Goal: Task Accomplishment & Management: Complete application form

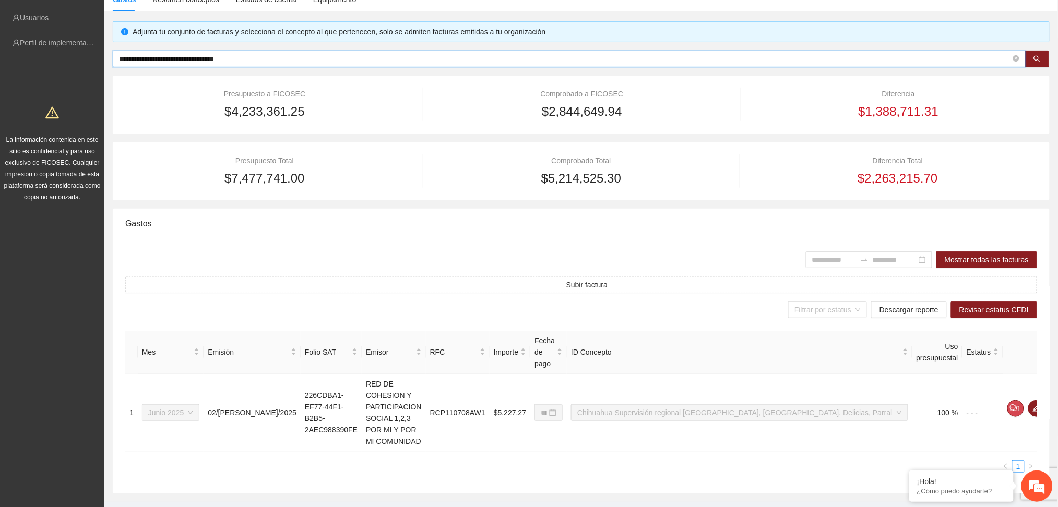
drag, startPoint x: 285, startPoint y: 53, endPoint x: 21, endPoint y: 30, distance: 264.5
click at [22, 30] on section "**********" at bounding box center [529, 218] width 1058 height 626
paste input "text"
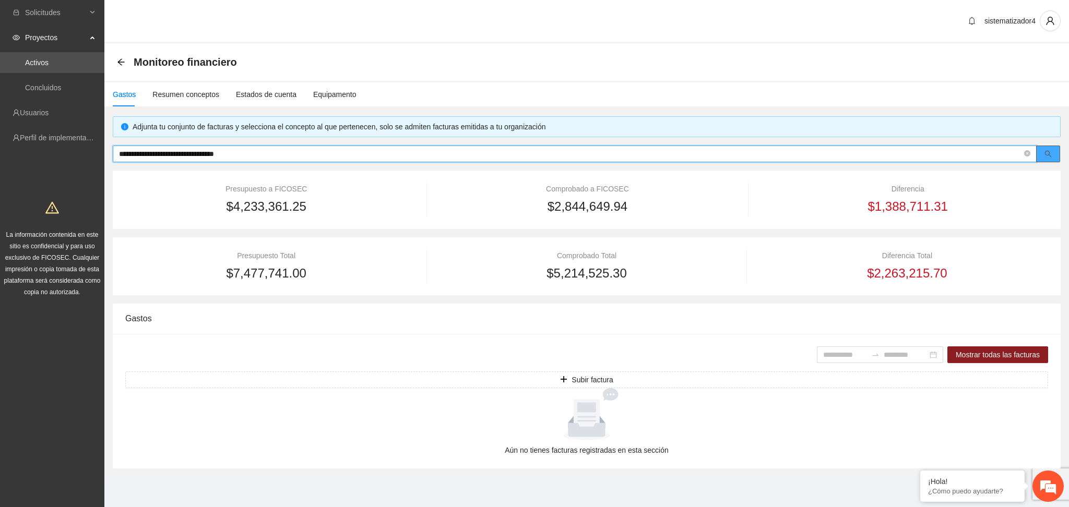
click at [1045, 153] on icon "search" at bounding box center [1048, 154] width 7 height 7
click at [117, 152] on span "**********" at bounding box center [575, 154] width 924 height 17
click at [121, 154] on input "**********" at bounding box center [570, 153] width 903 height 11
click at [280, 150] on input "**********" at bounding box center [570, 153] width 903 height 11
click at [130, 89] on div "Gastos" at bounding box center [124, 94] width 23 height 11
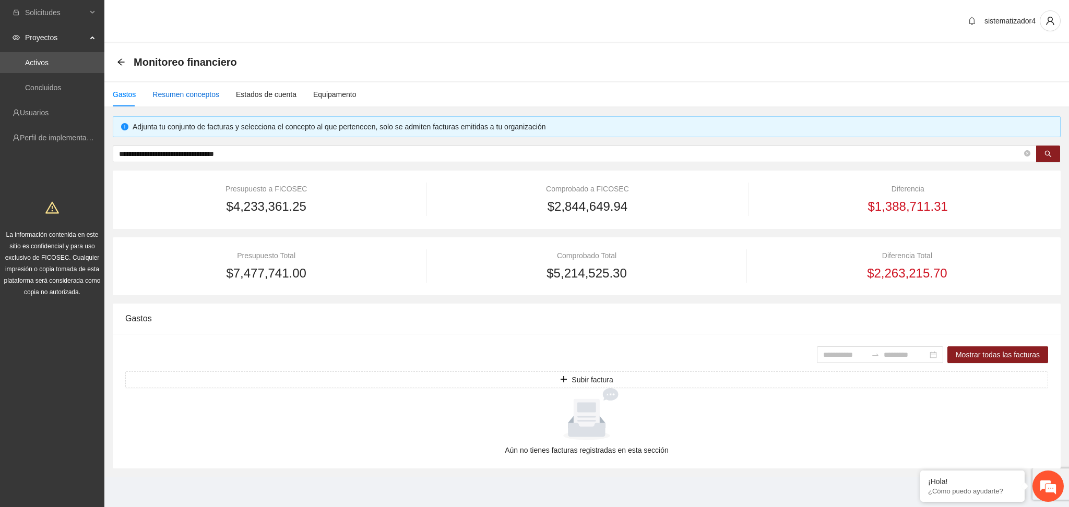
click at [174, 90] on div "Resumen conceptos" at bounding box center [185, 94] width 67 height 11
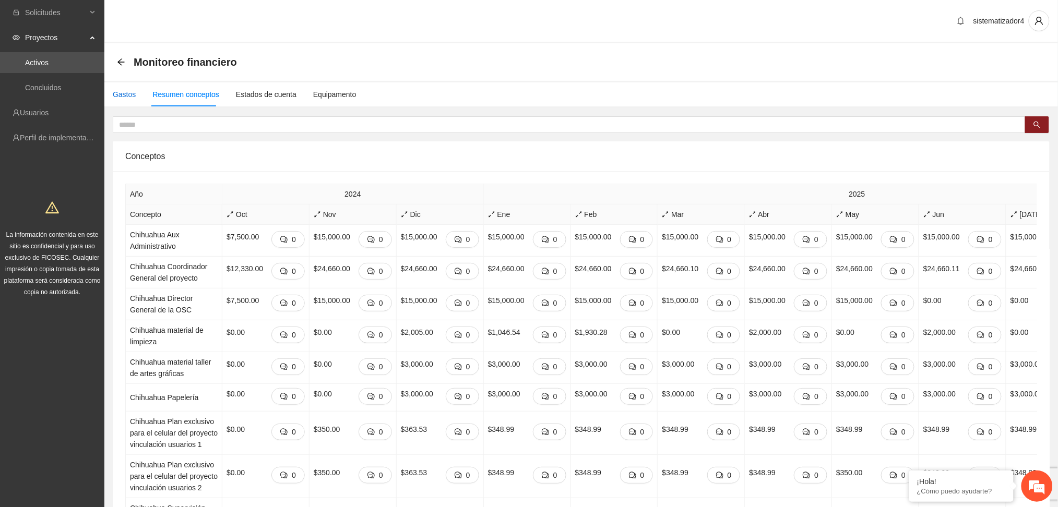
click at [118, 95] on div "Gastos" at bounding box center [124, 94] width 23 height 11
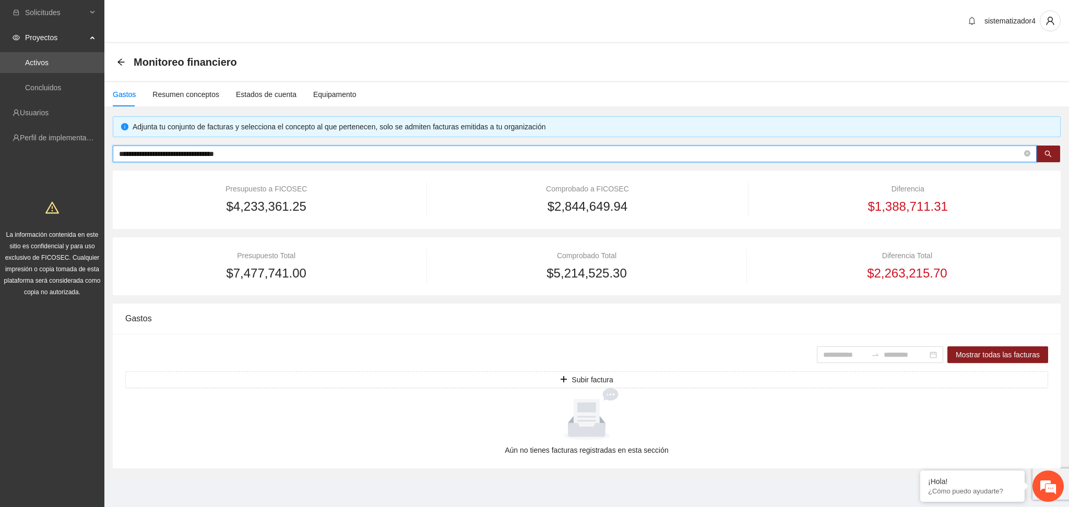
drag, startPoint x: 279, startPoint y: 155, endPoint x: 65, endPoint y: 160, distance: 214.0
click at [65, 160] on section "**********" at bounding box center [534, 253] width 1069 height 507
click at [1048, 158] on span "search" at bounding box center [1047, 154] width 7 height 8
click at [123, 93] on div "Gastos" at bounding box center [124, 94] width 23 height 11
drag, startPoint x: 316, startPoint y: 149, endPoint x: 0, endPoint y: 135, distance: 316.1
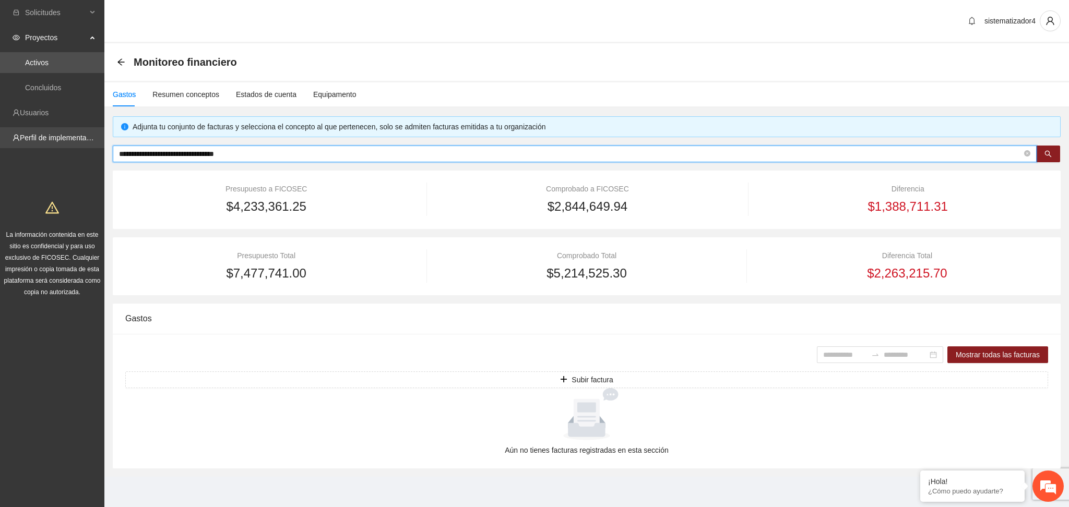
click at [0, 135] on section "**********" at bounding box center [534, 253] width 1069 height 507
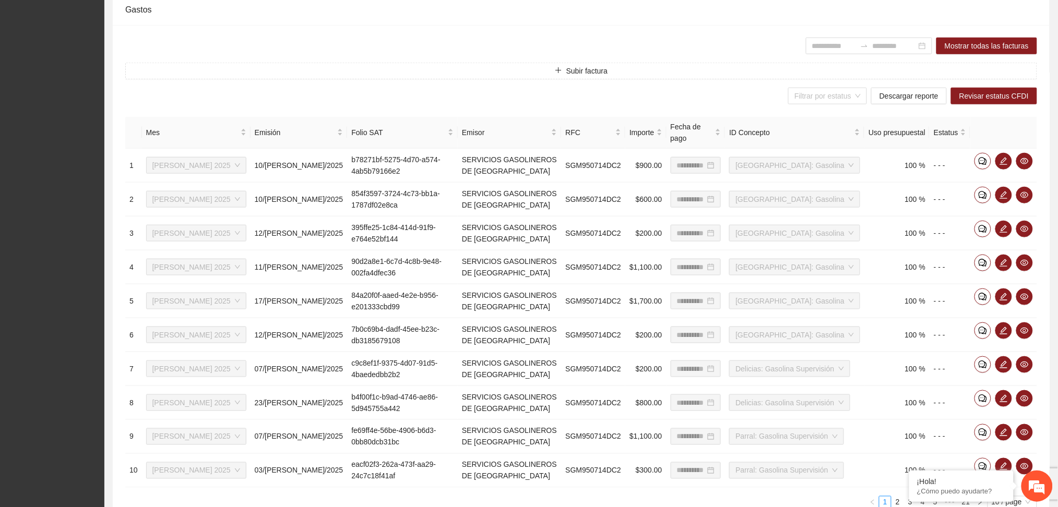
scroll to position [356, 0]
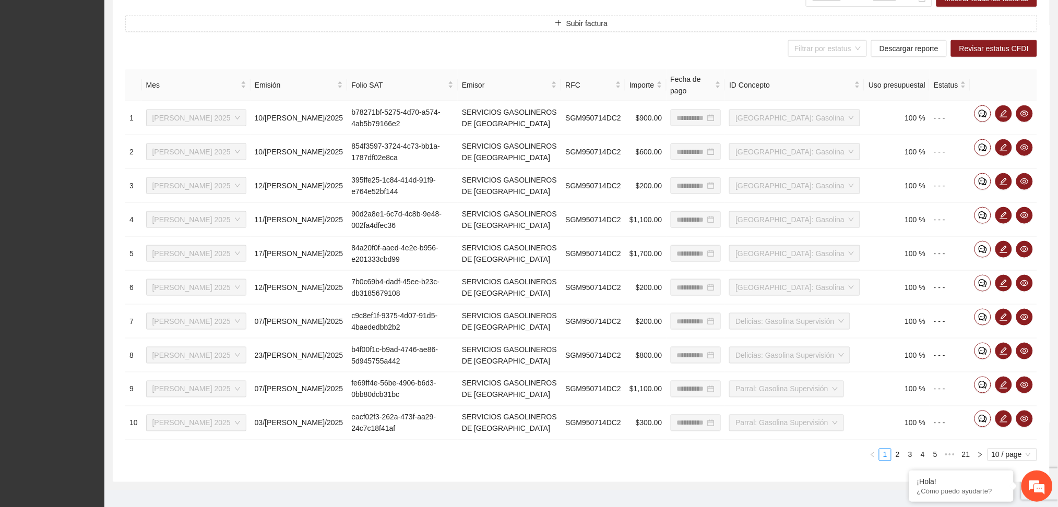
click at [0, 144] on div "Solicitudes Proyectos Activos Concluidos Usuarios Perfil de implementadora La i…" at bounding box center [52, 82] width 104 height 876
drag, startPoint x: 0, startPoint y: 144, endPoint x: 0, endPoint y: 137, distance: 6.3
click at [0, 138] on div "Solicitudes Proyectos Activos Concluidos Usuarios Perfil de implementadora La i…" at bounding box center [52, 82] width 104 height 876
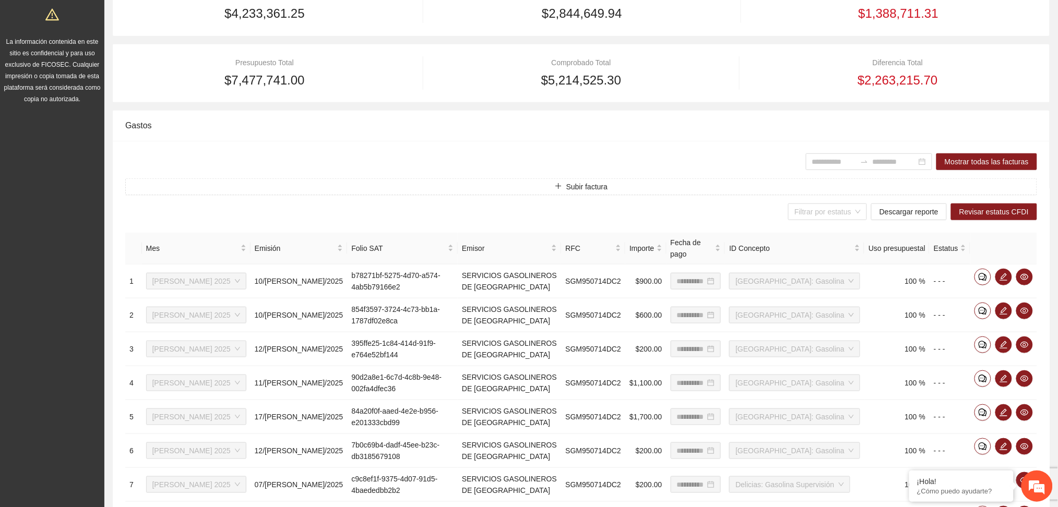
scroll to position [78, 0]
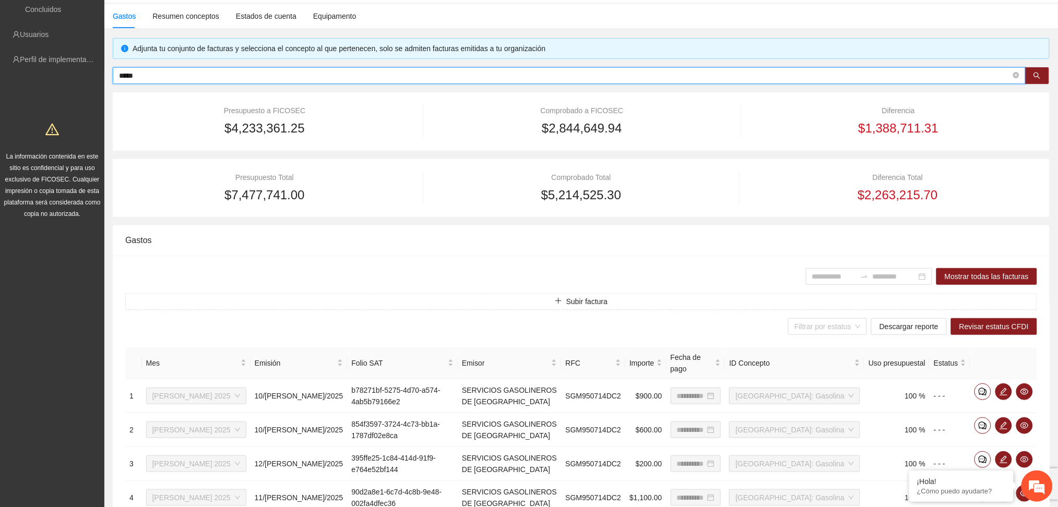
drag, startPoint x: 187, startPoint y: 76, endPoint x: 85, endPoint y: 73, distance: 102.3
click at [85, 73] on section "Solicitudes Proyectos Activos Concluidos Usuarios Perfil de implementadora La i…" at bounding box center [529, 360] width 1058 height 876
paste input "**********"
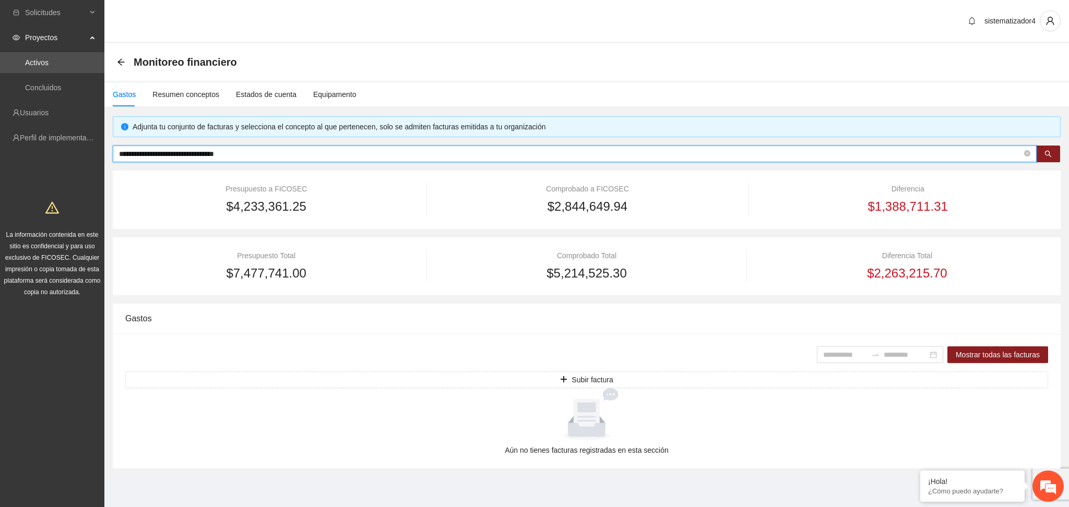
type input "**********"
drag, startPoint x: 302, startPoint y: 150, endPoint x: 0, endPoint y: 128, distance: 302.9
click at [0, 128] on section "**********" at bounding box center [534, 253] width 1069 height 507
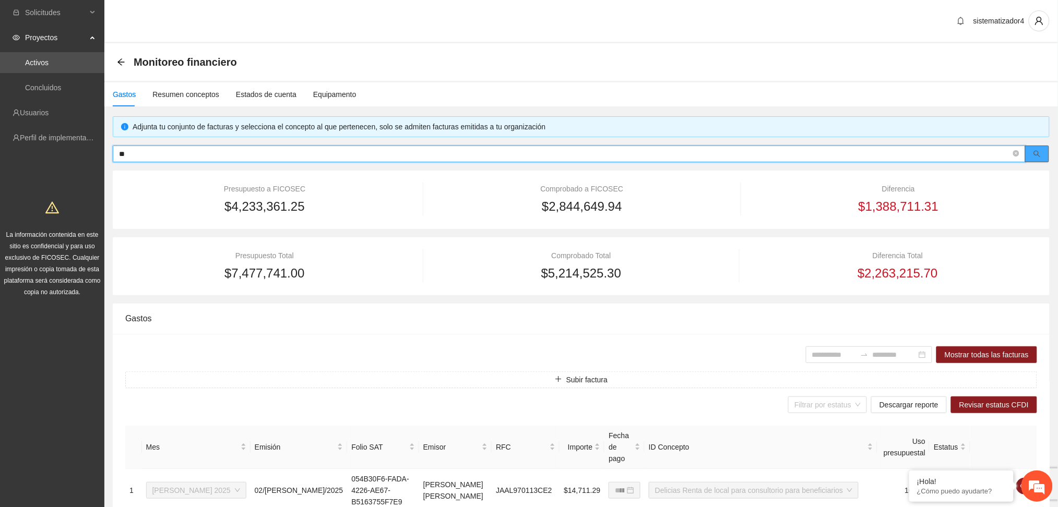
click at [1032, 152] on button "button" at bounding box center [1037, 154] width 24 height 17
drag, startPoint x: 235, startPoint y: 154, endPoint x: 0, endPoint y: 144, distance: 235.6
click at [0, 144] on section "Solicitudes Proyectos Activos Concluidos Usuarios Perfil de implementadora La i…" at bounding box center [529, 491] width 1058 height 982
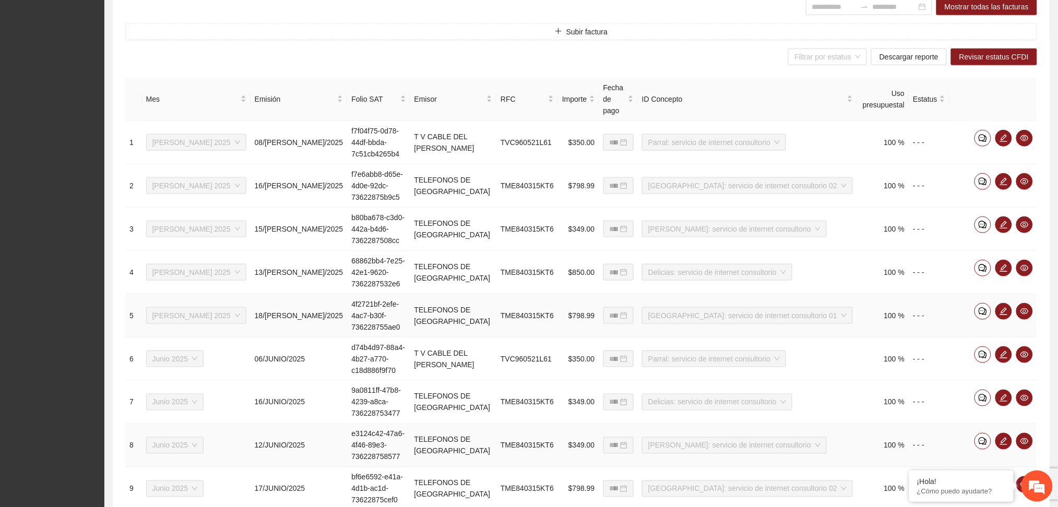
scroll to position [356, 0]
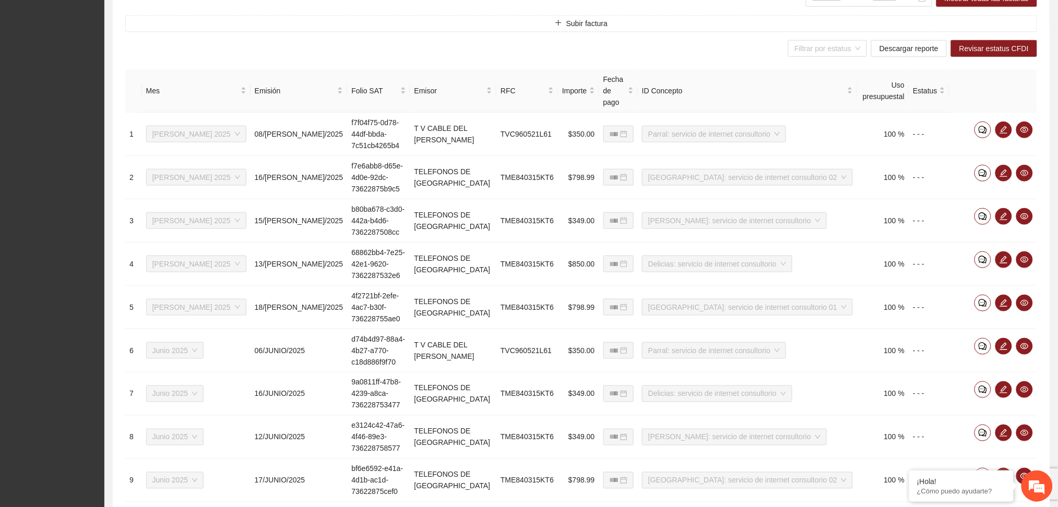
type input "**********"
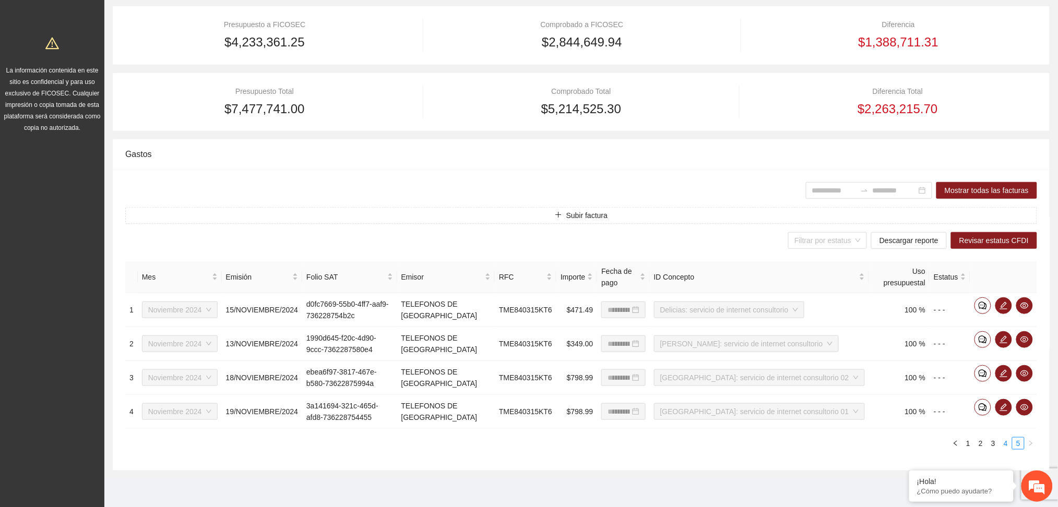
click at [1006, 441] on link "4" at bounding box center [1005, 443] width 11 height 11
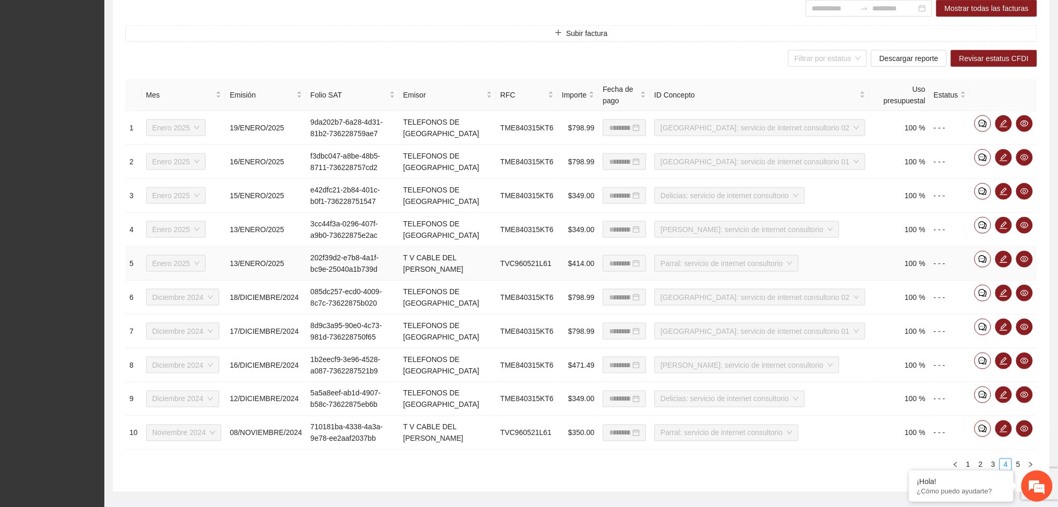
scroll to position [368, 0]
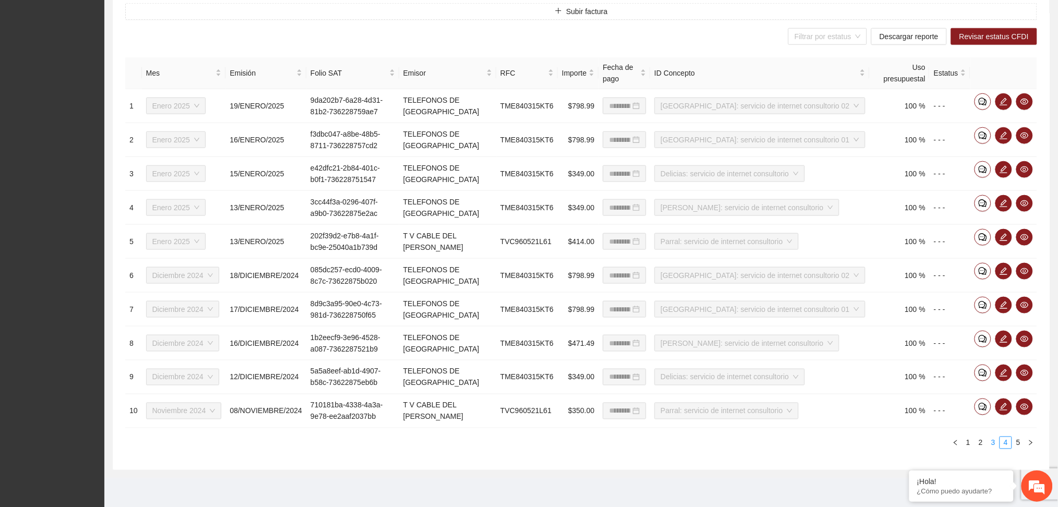
click at [994, 442] on link "3" at bounding box center [992, 442] width 11 height 11
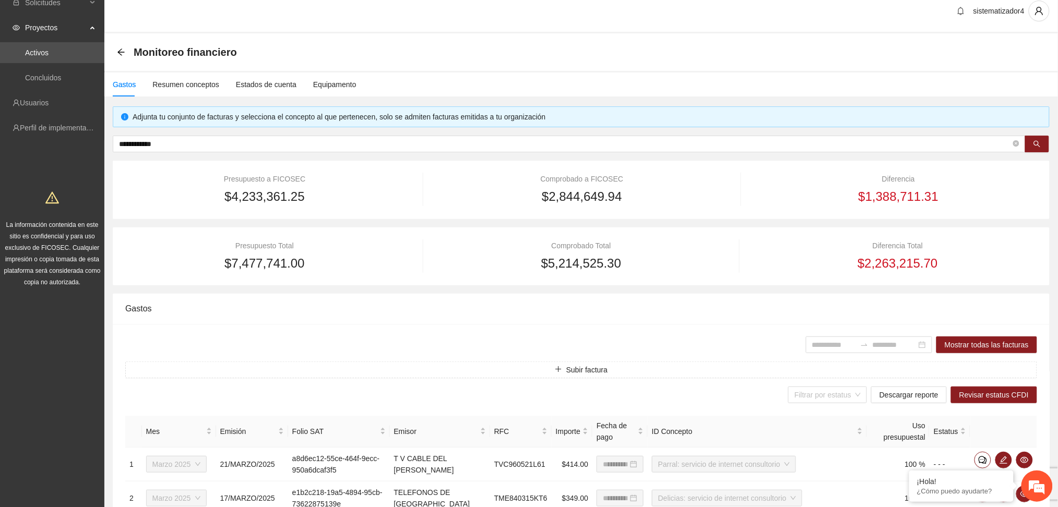
scroll to position [9, 0]
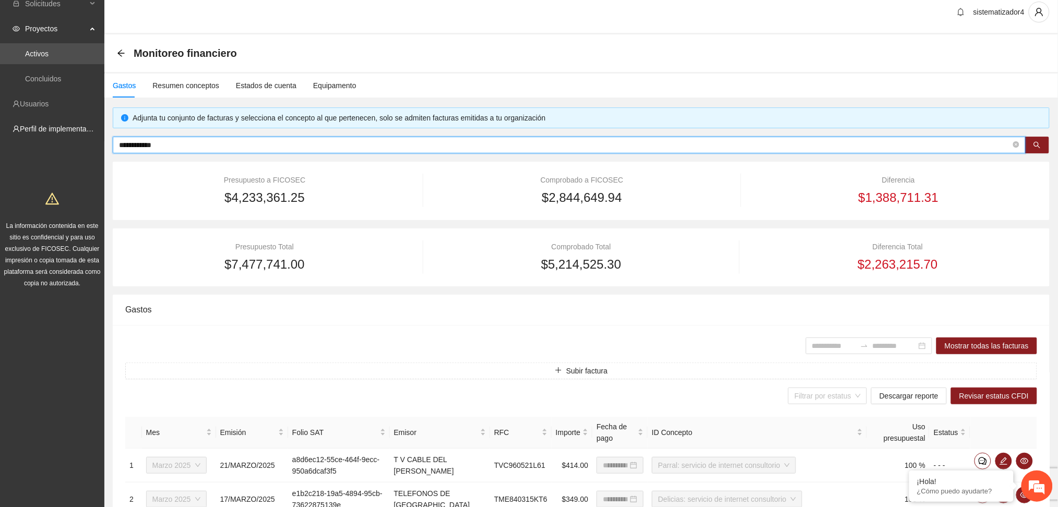
drag, startPoint x: 210, startPoint y: 142, endPoint x: 55, endPoint y: 141, distance: 155.5
click at [59, 140] on section "**********" at bounding box center [529, 429] width 1058 height 876
paste input "**********"
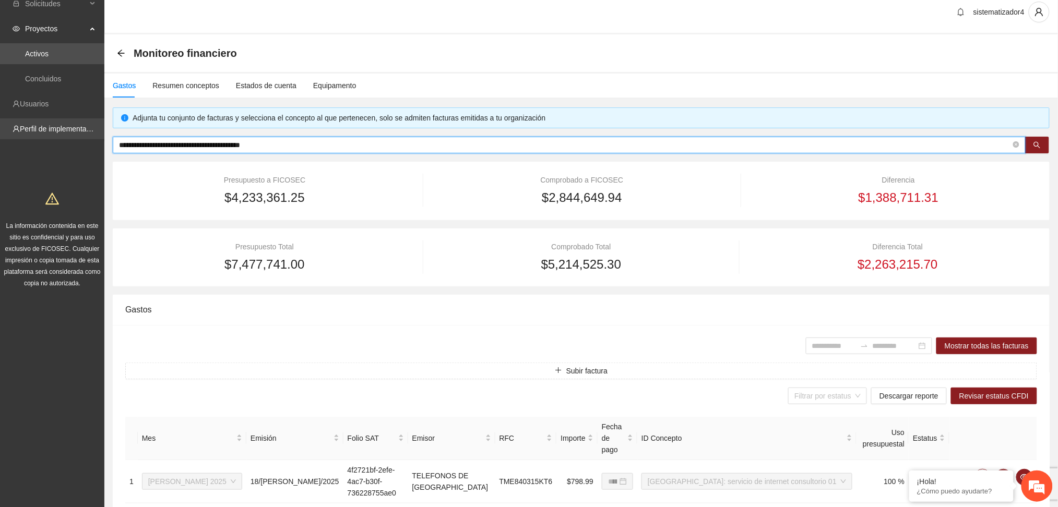
type input "**********"
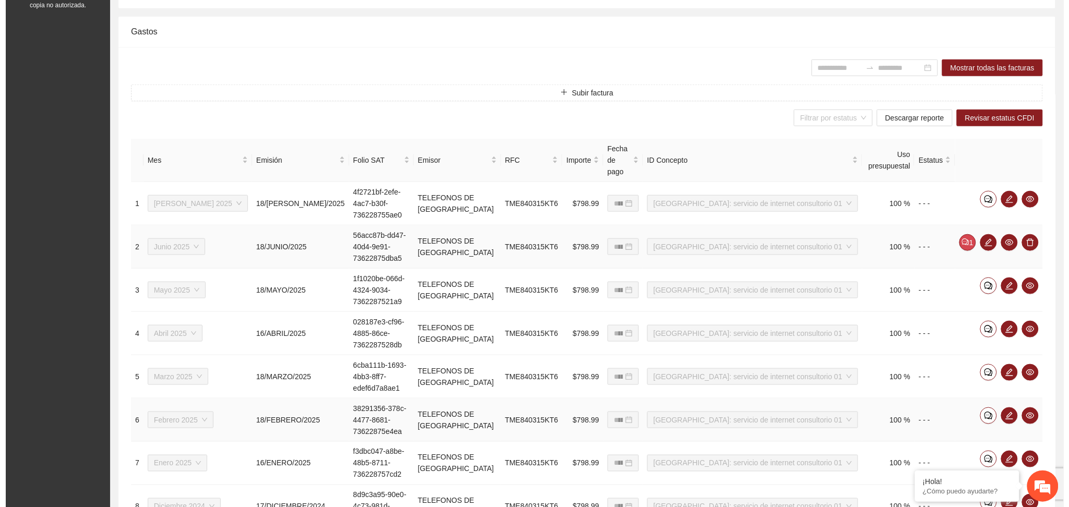
scroll to position [335, 0]
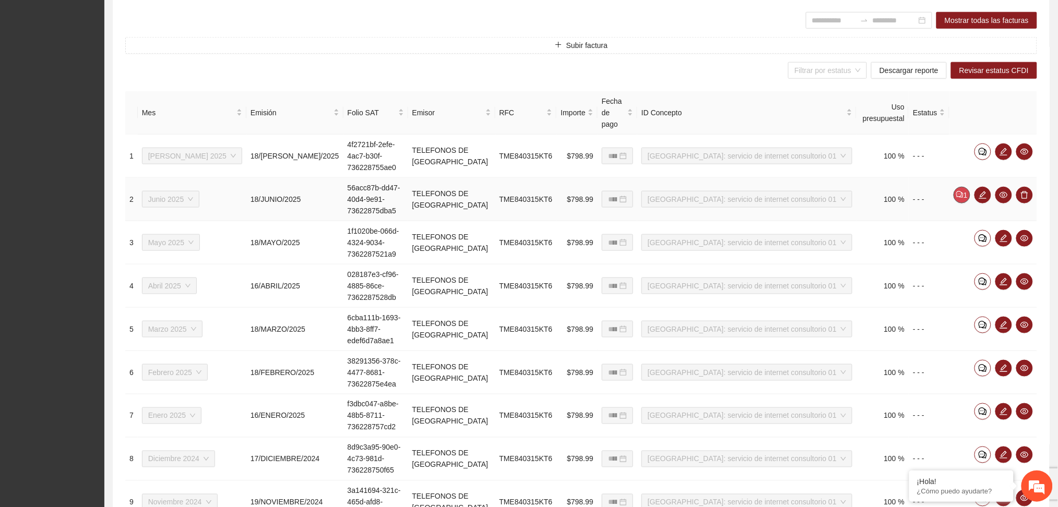
click at [958, 194] on icon "comment" at bounding box center [959, 194] width 3 height 1
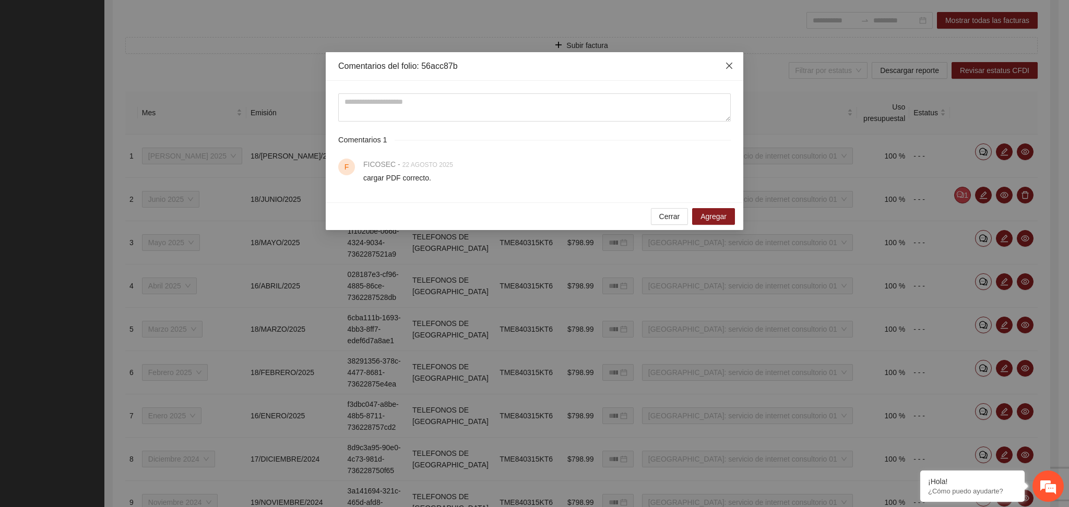
click at [728, 69] on icon "close" at bounding box center [729, 66] width 8 height 8
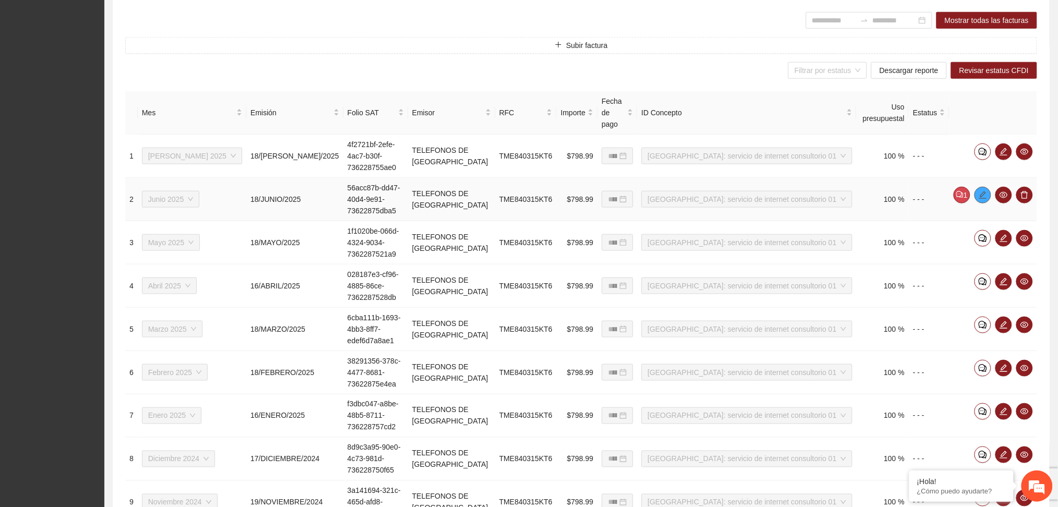
click at [983, 191] on icon "edit" at bounding box center [982, 195] width 8 height 8
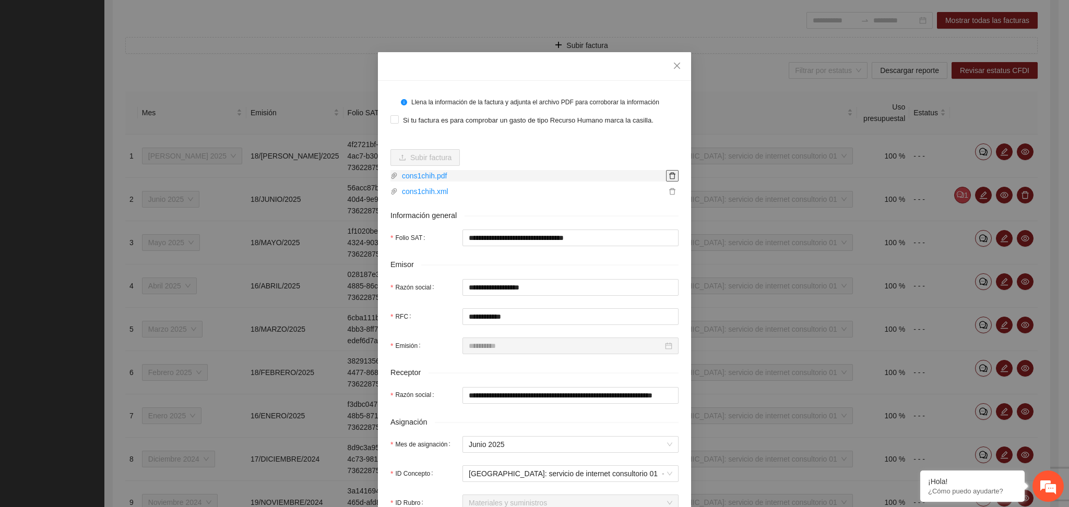
click at [669, 176] on icon "delete" at bounding box center [672, 176] width 6 height 7
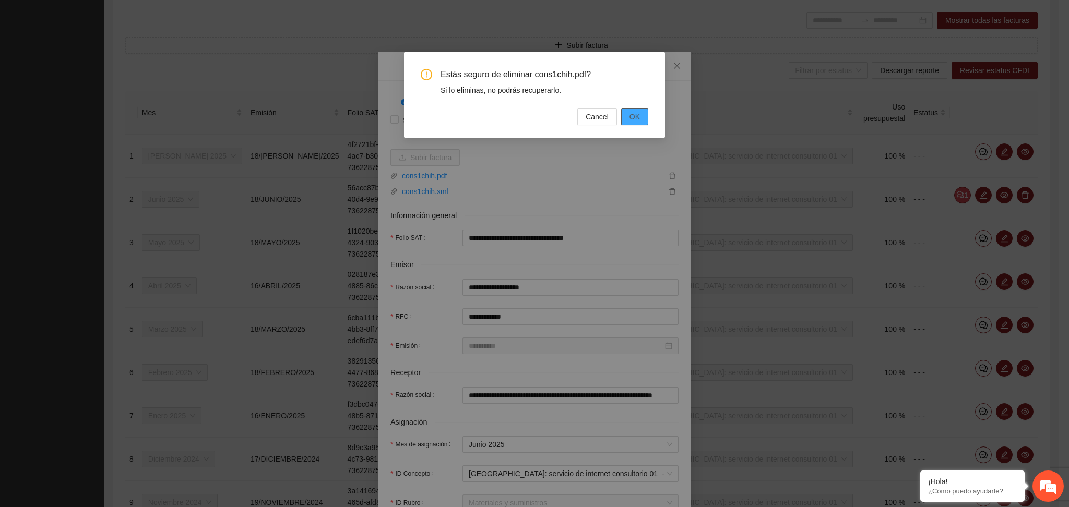
click at [634, 118] on span "OK" at bounding box center [634, 116] width 10 height 11
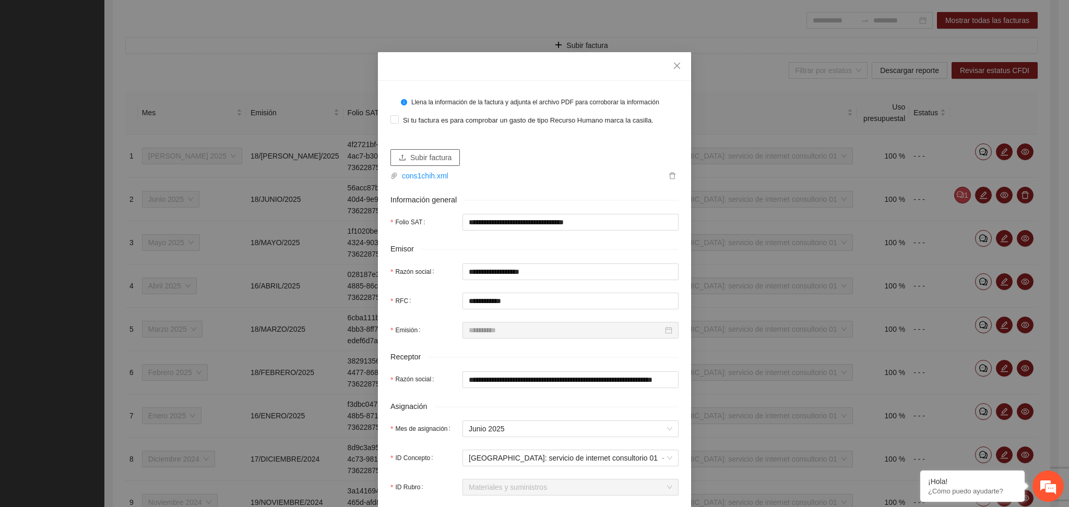
click at [410, 156] on span "Subir factura" at bounding box center [430, 157] width 41 height 11
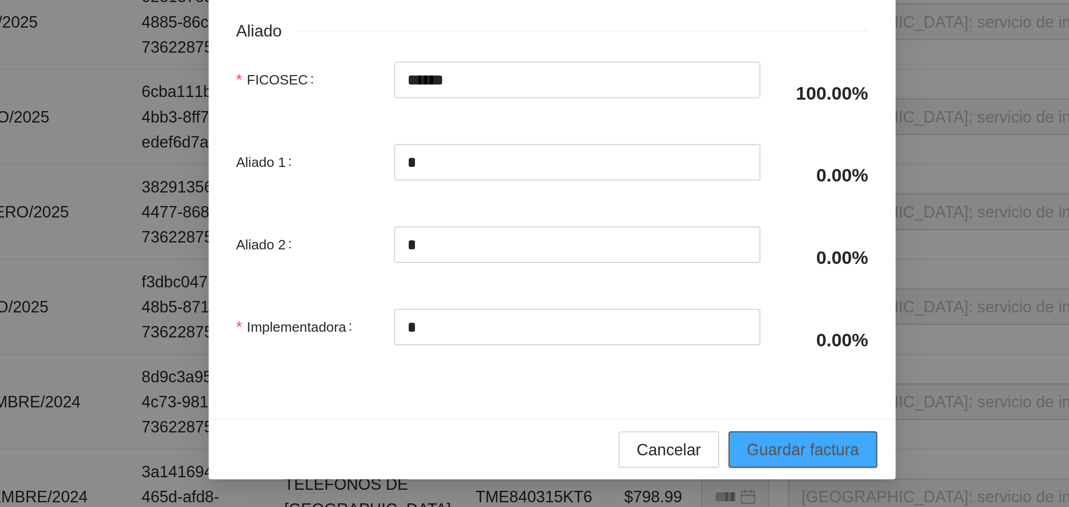
click at [626, 480] on span "Guardar factura" at bounding box center [648, 480] width 51 height 11
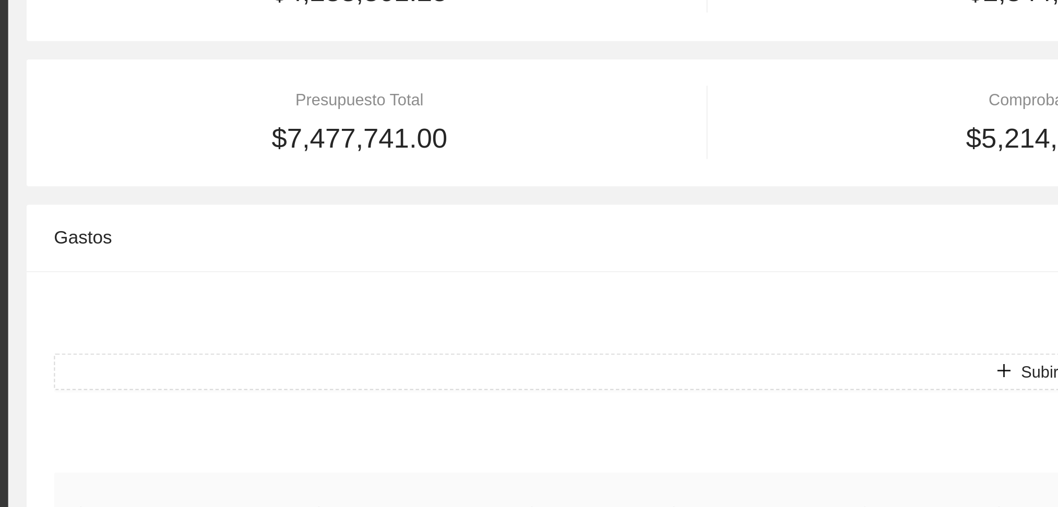
scroll to position [206, 0]
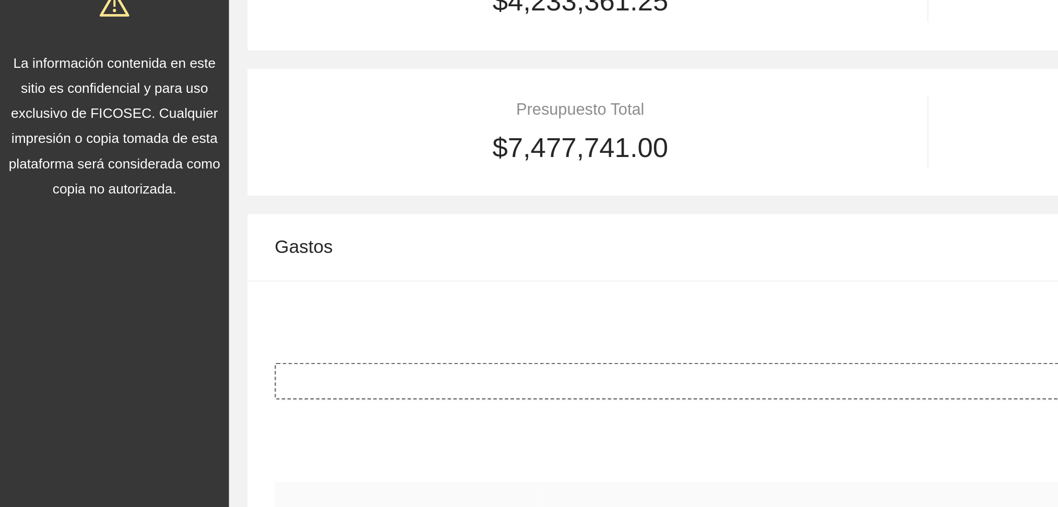
click at [183, 175] on button "Subir factura" at bounding box center [581, 173] width 912 height 17
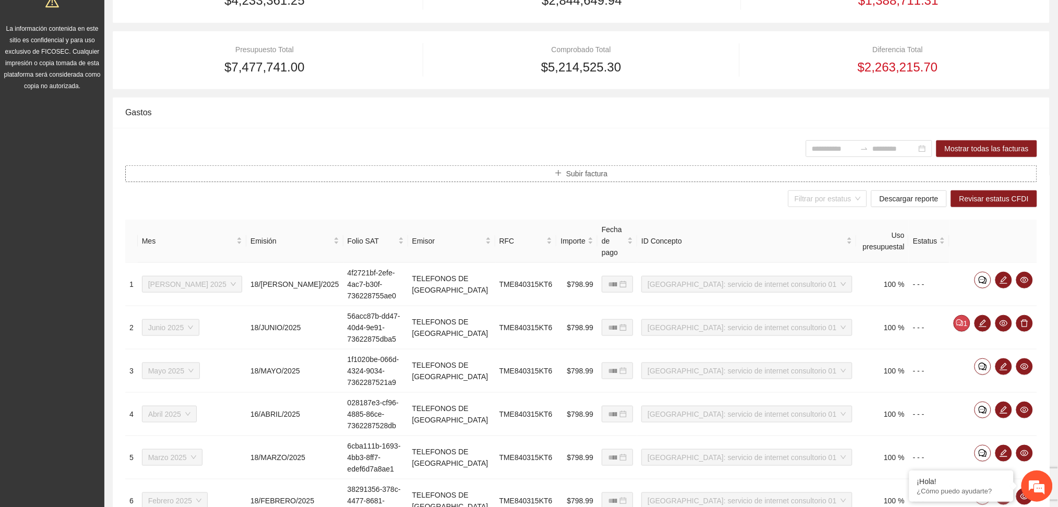
scroll to position [0, 0]
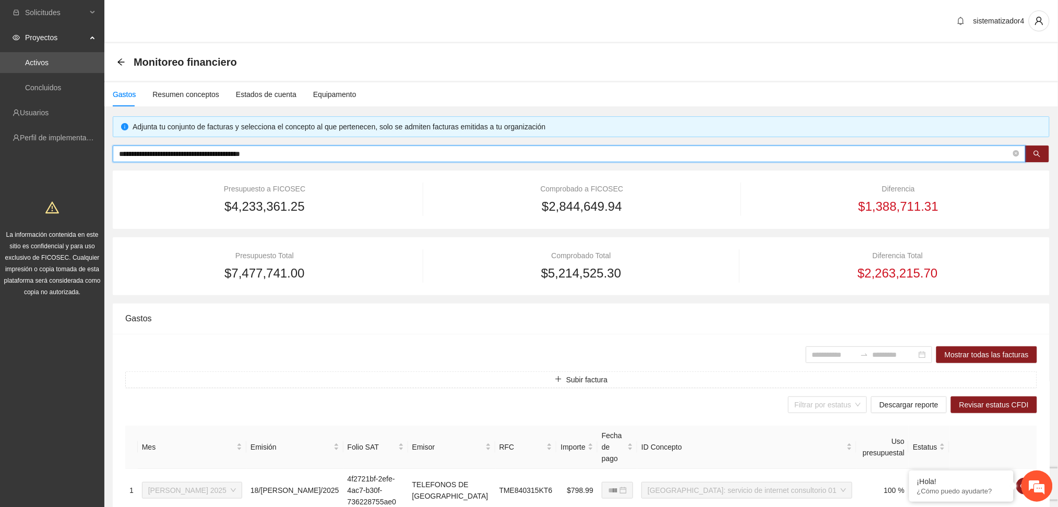
drag, startPoint x: 531, startPoint y: 155, endPoint x: 89, endPoint y: 170, distance: 442.3
click at [89, 170] on section "**********" at bounding box center [529, 469] width 1058 height 938
paste input "text"
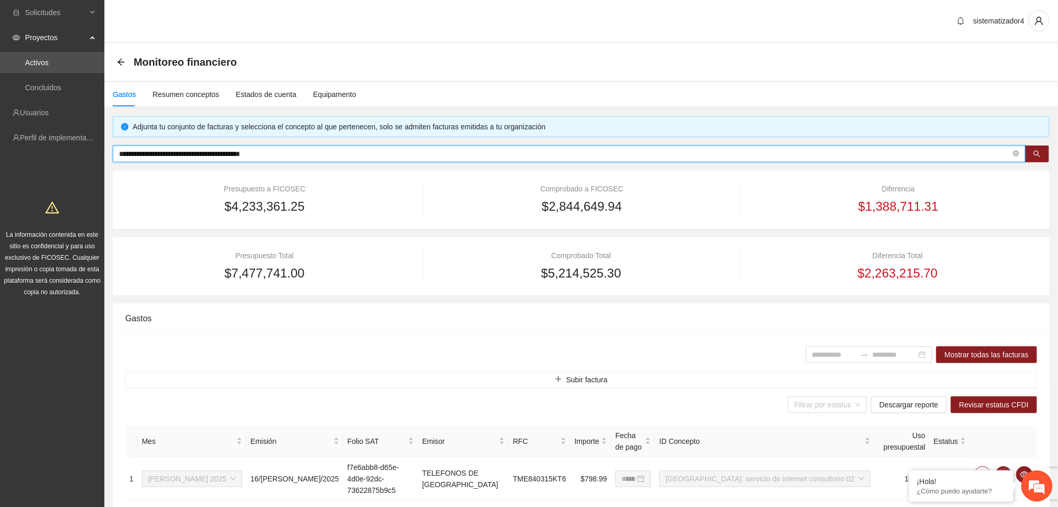
type input "**********"
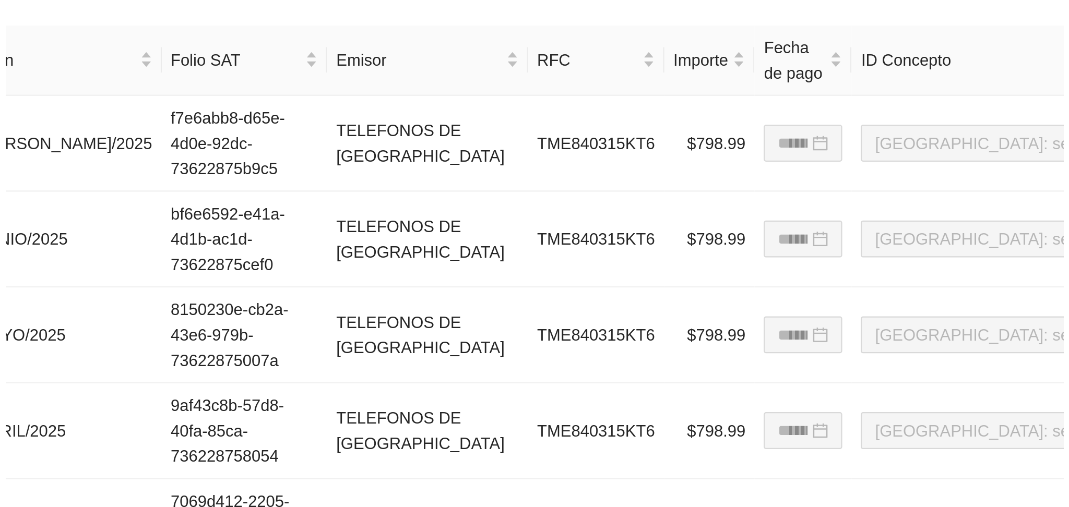
scroll to position [136, 0]
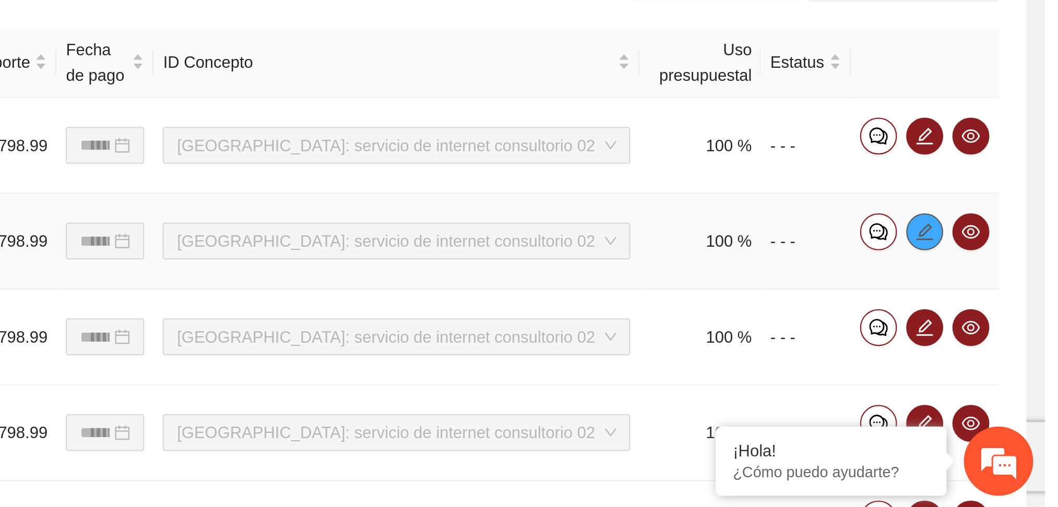
click at [1002, 378] on icon "edit" at bounding box center [1003, 382] width 8 height 8
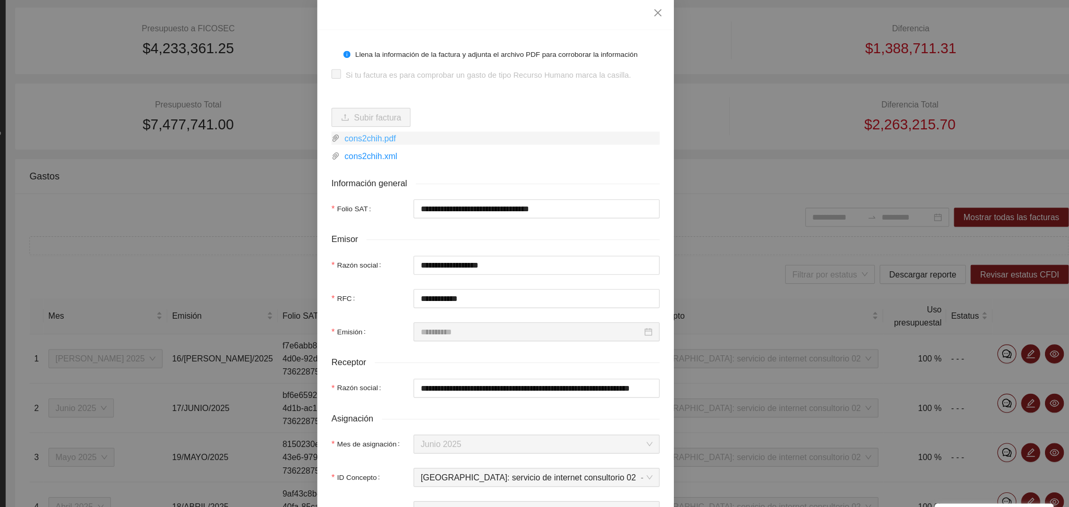
scroll to position [0, 0]
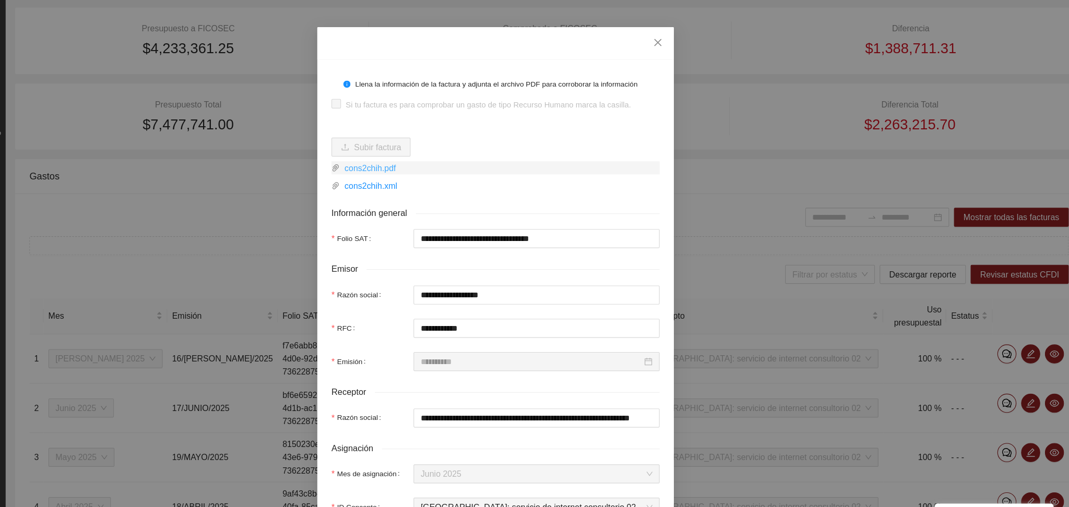
click at [421, 176] on link "cons2chih.pdf" at bounding box center [538, 175] width 281 height 11
click at [431, 179] on link "cons2chih.pdf" at bounding box center [538, 175] width 281 height 11
click at [427, 181] on link "cons2chih.pdf" at bounding box center [538, 175] width 281 height 11
click at [673, 64] on icon "close" at bounding box center [677, 66] width 8 height 8
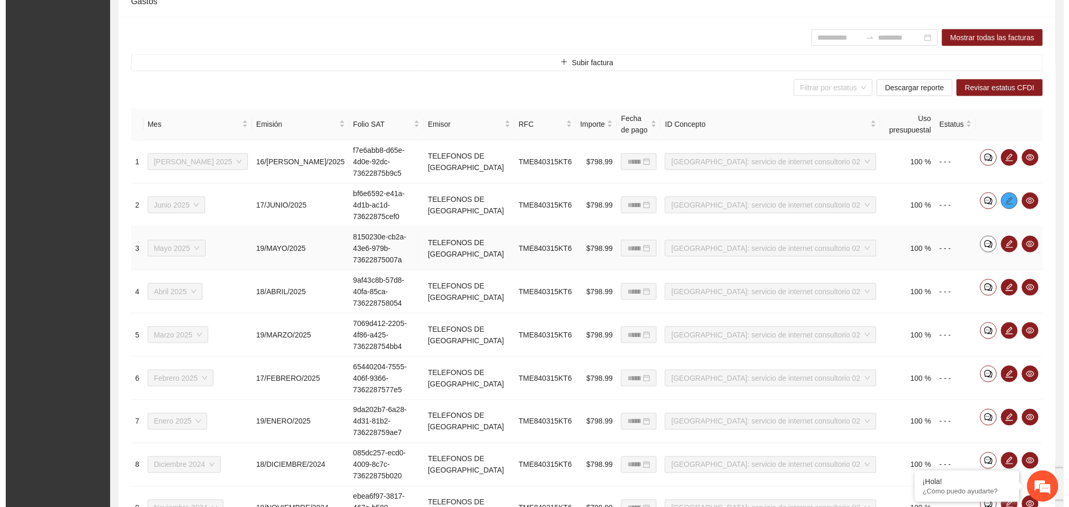
scroll to position [335, 0]
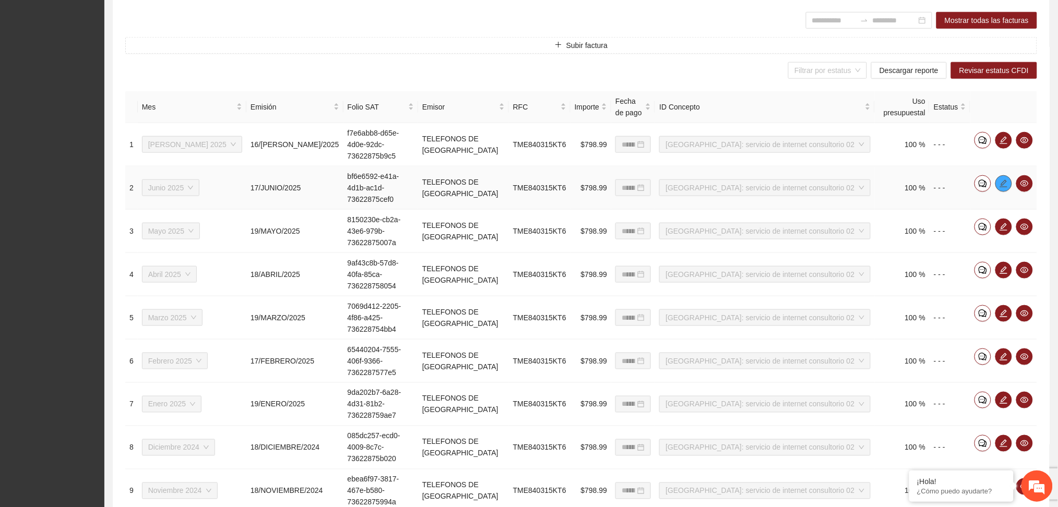
click at [1007, 180] on icon "edit" at bounding box center [1003, 184] width 8 height 8
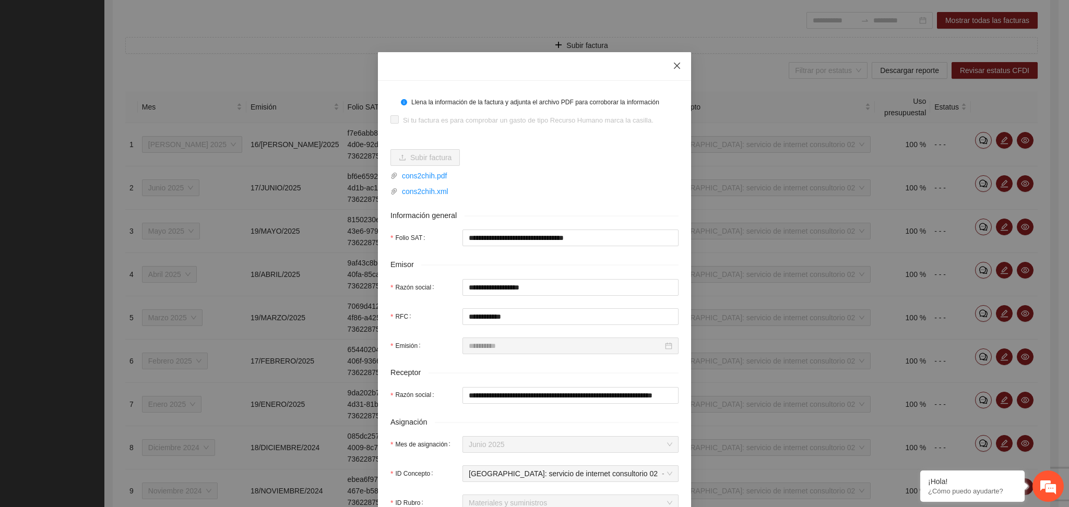
click at [673, 63] on icon "close" at bounding box center [677, 66] width 8 height 8
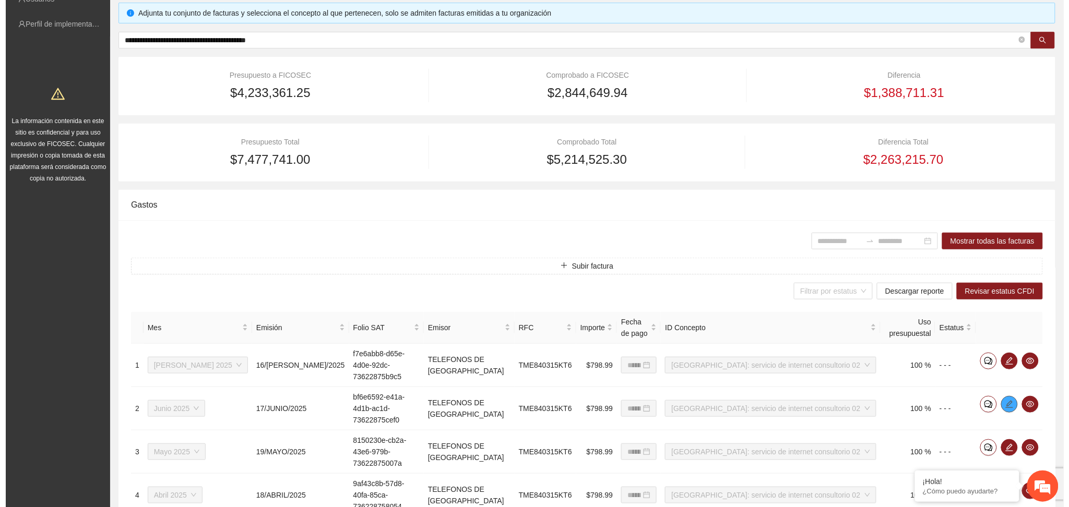
scroll to position [253, 0]
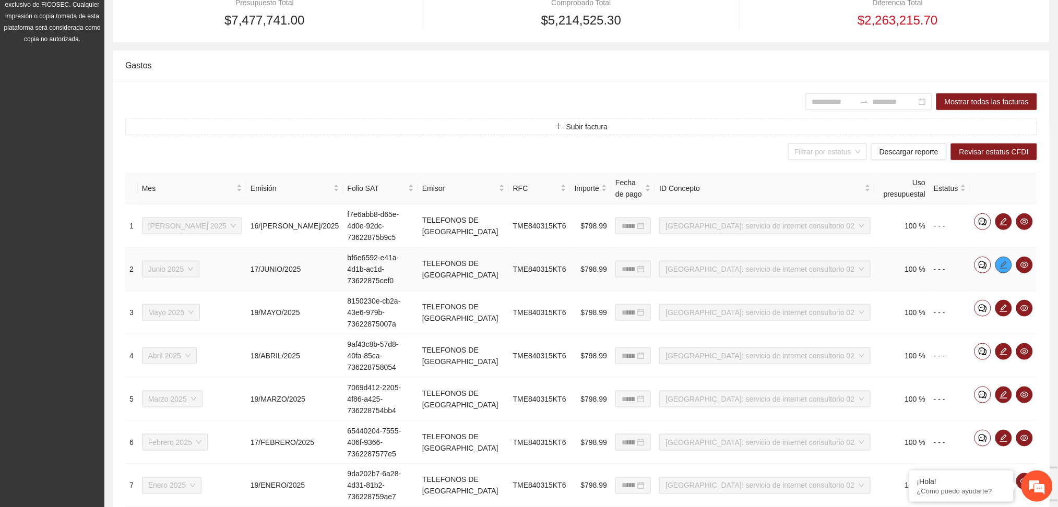
click at [1001, 261] on icon "edit" at bounding box center [1003, 264] width 7 height 7
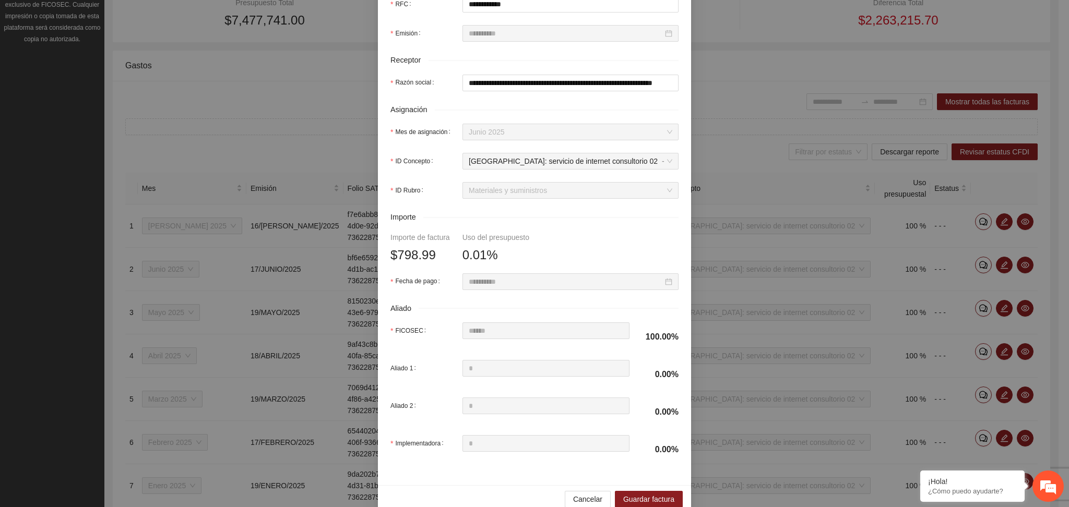
scroll to position [331, 0]
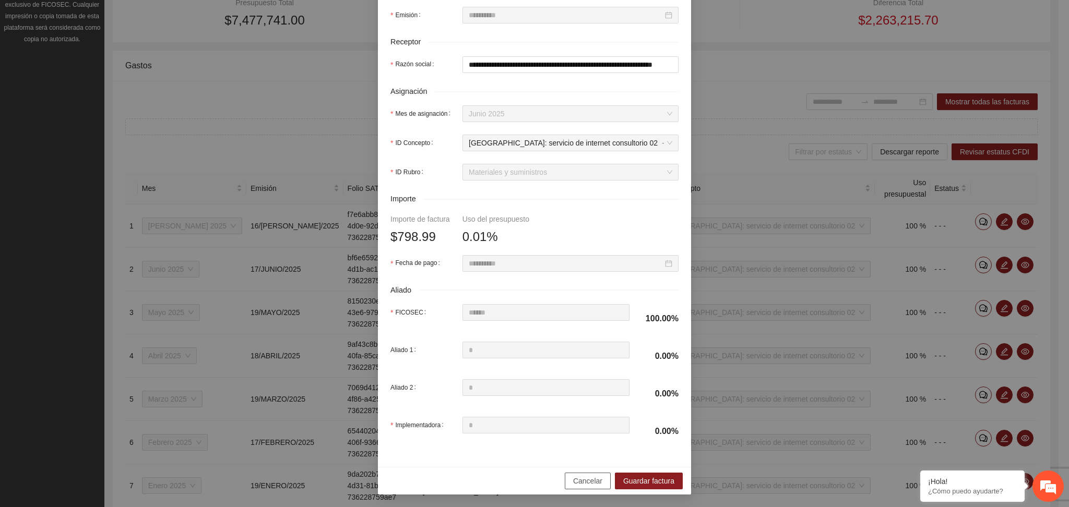
click at [573, 484] on span "Cancelar" at bounding box center [587, 480] width 29 height 11
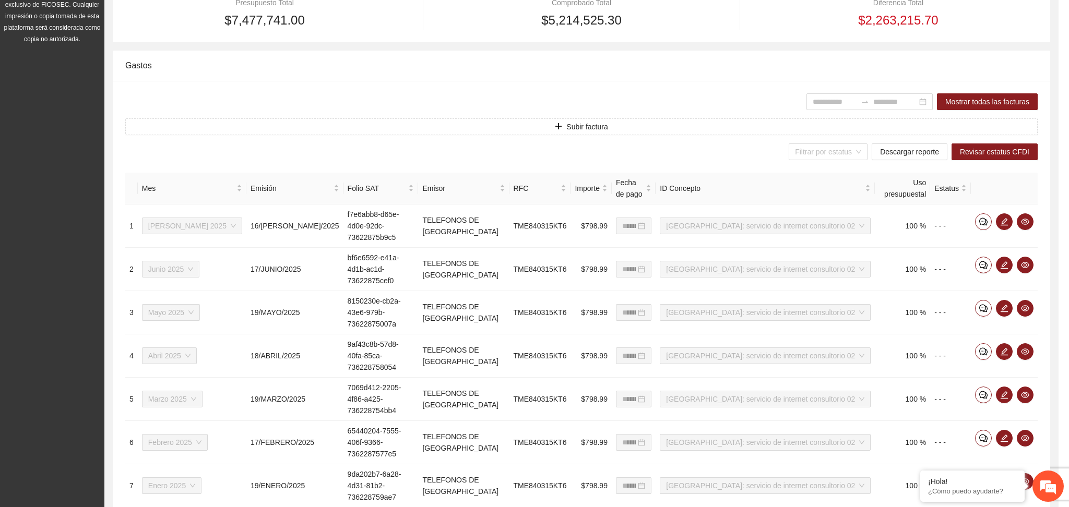
scroll to position [279, 0]
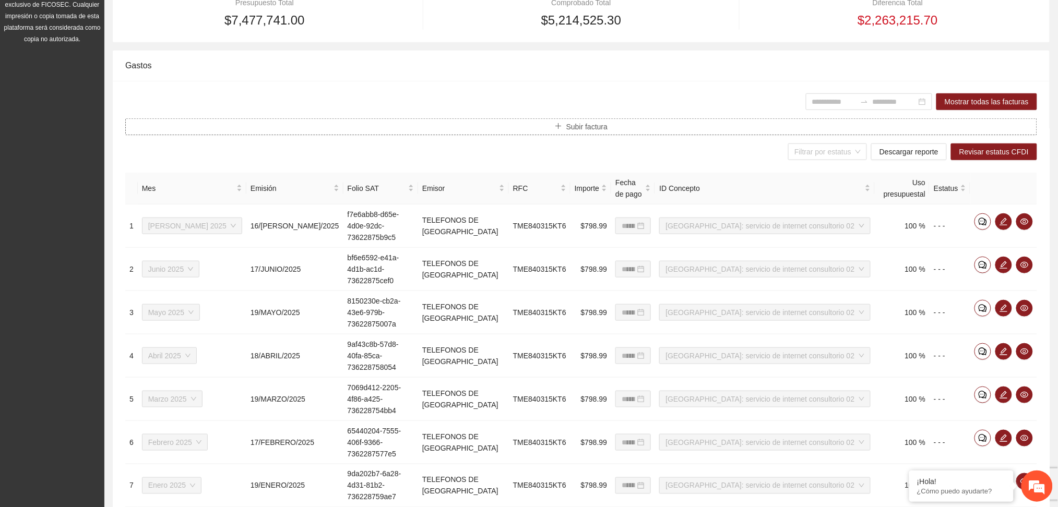
click at [548, 127] on button "Subir factura" at bounding box center [581, 126] width 912 height 17
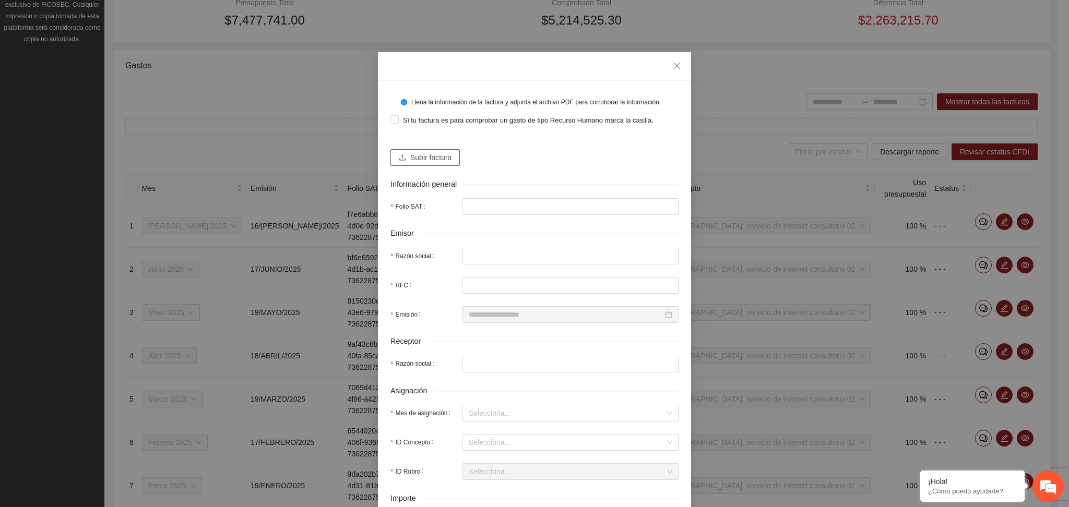
click at [416, 152] on span "Subir factura" at bounding box center [430, 157] width 41 height 11
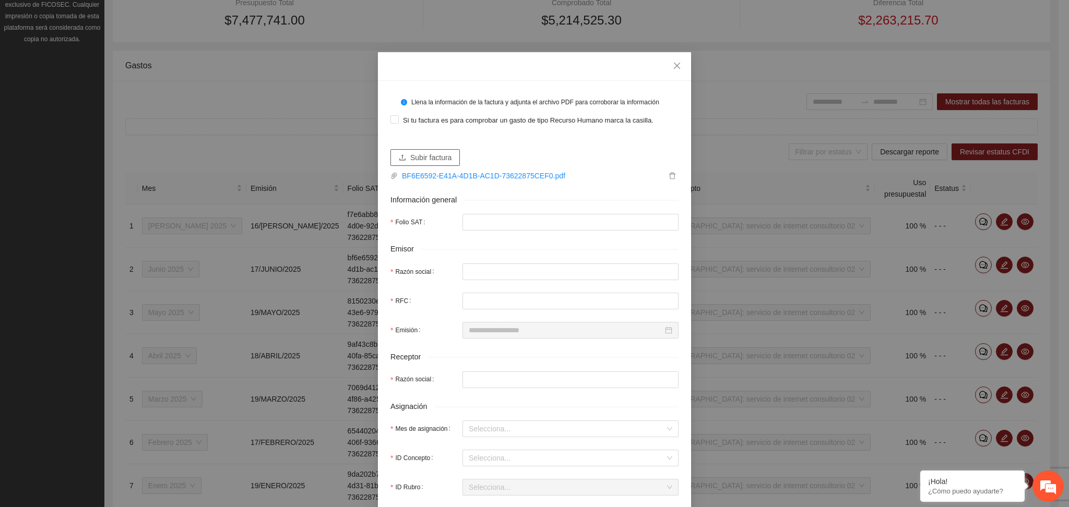
click at [426, 154] on span "Subir factura" at bounding box center [430, 157] width 41 height 11
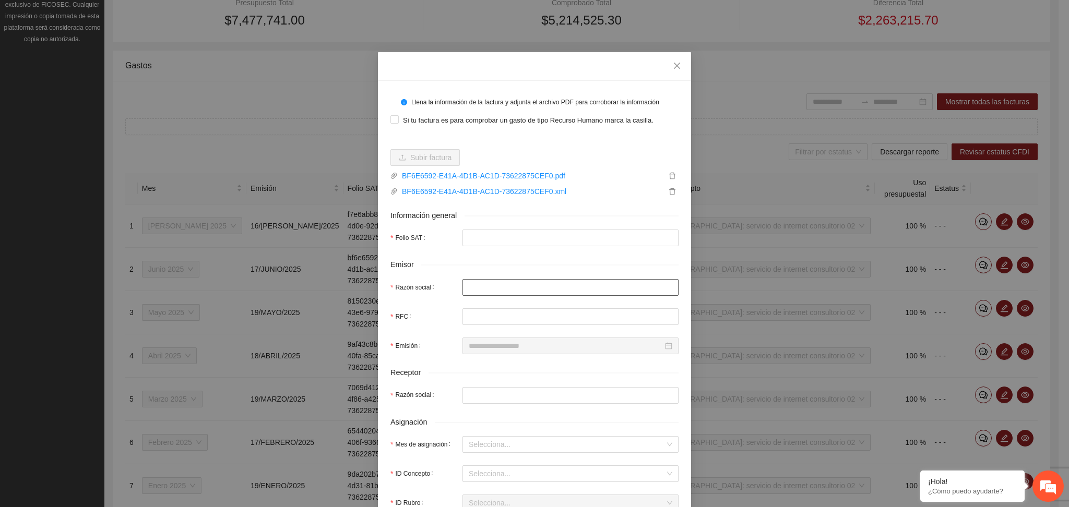
type input "**********"
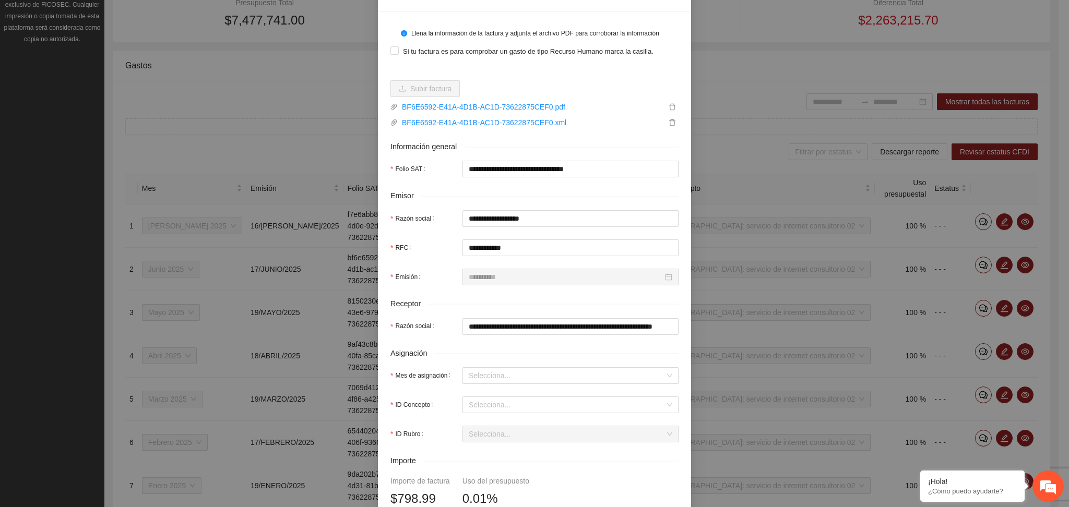
scroll to position [69, 0]
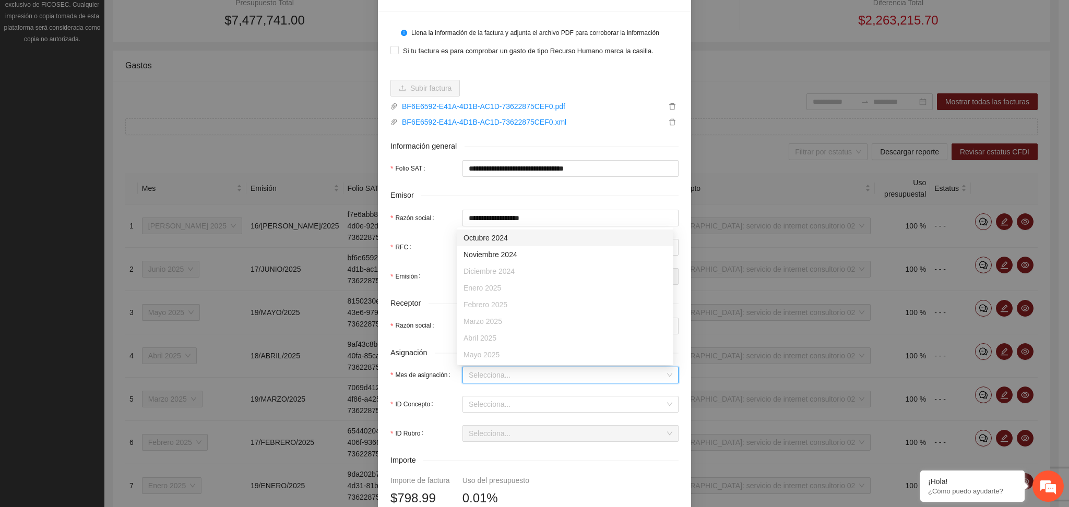
click at [482, 379] on input "Mes de asignación" at bounding box center [567, 375] width 196 height 16
click at [490, 240] on div "Octubre 2024" at bounding box center [565, 237] width 204 height 11
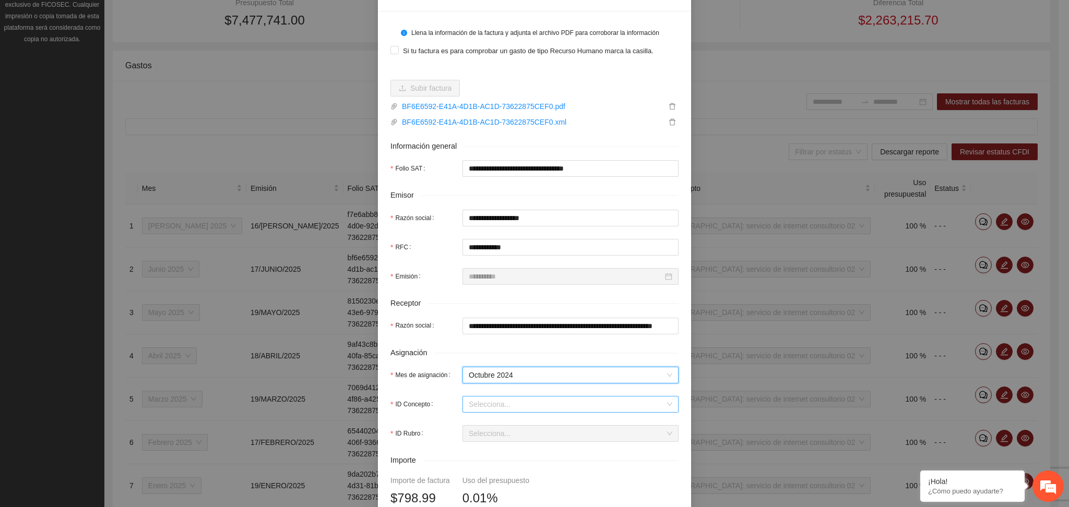
scroll to position [139, 0]
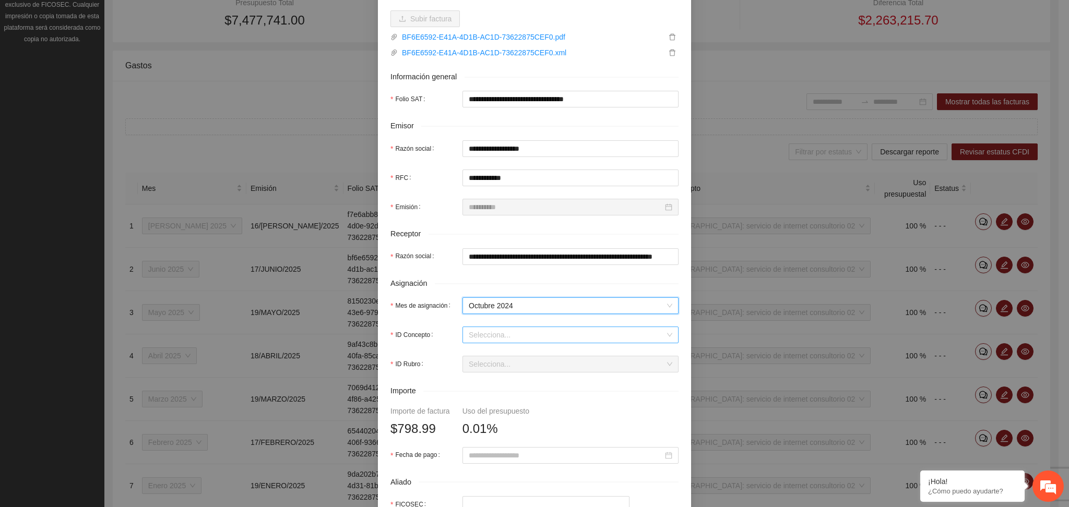
click at [488, 336] on input "ID Concepto" at bounding box center [567, 335] width 196 height 16
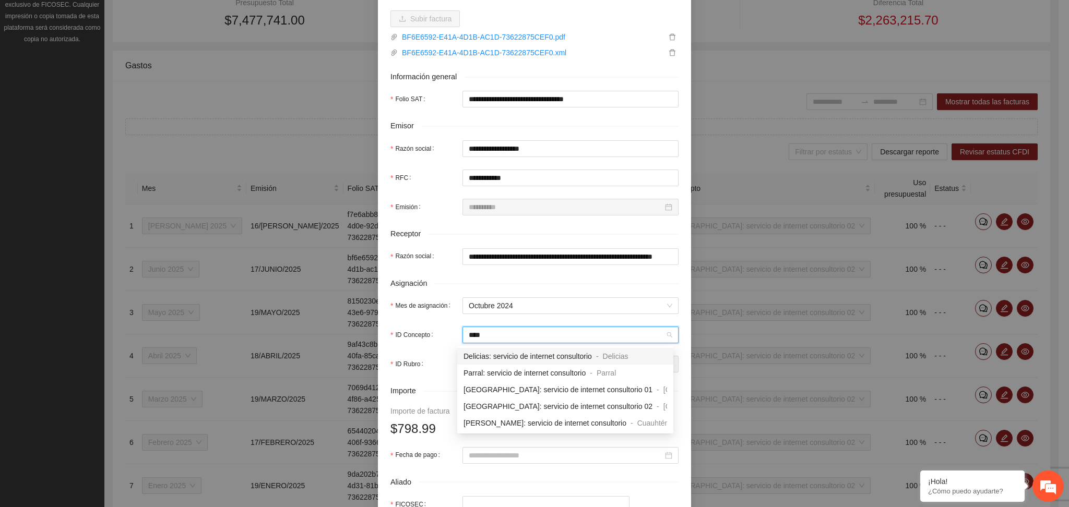
type input "*****"
click at [523, 402] on span "[GEOGRAPHIC_DATA]: servicio de internet consultorio 02" at bounding box center [557, 406] width 189 height 8
type input "******"
type input "*"
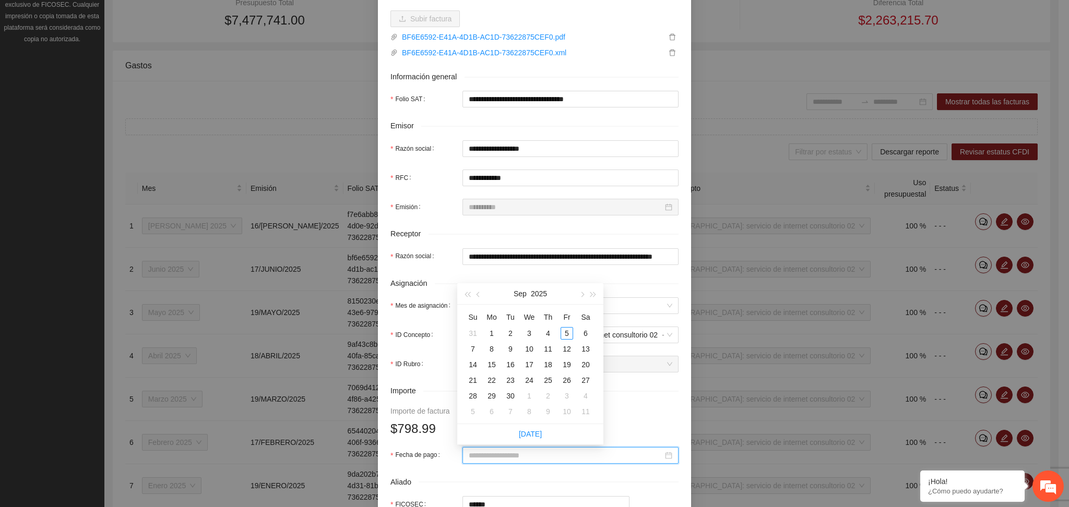
click at [474, 461] on input "Fecha de pago" at bounding box center [566, 455] width 194 height 11
type input "**********"
click at [480, 289] on button "button" at bounding box center [478, 293] width 11 height 21
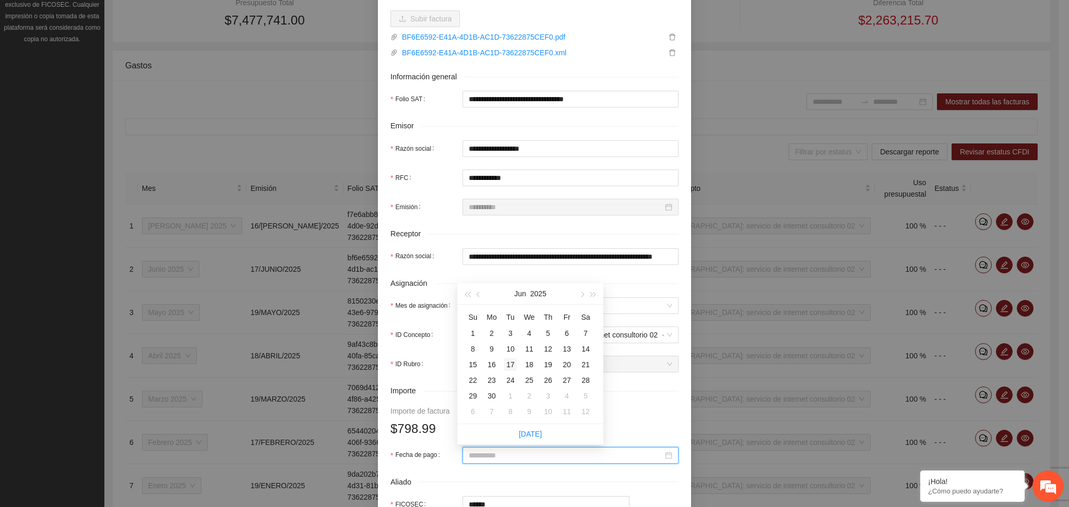
type input "**********"
click at [510, 364] on div "17" at bounding box center [510, 365] width 13 height 13
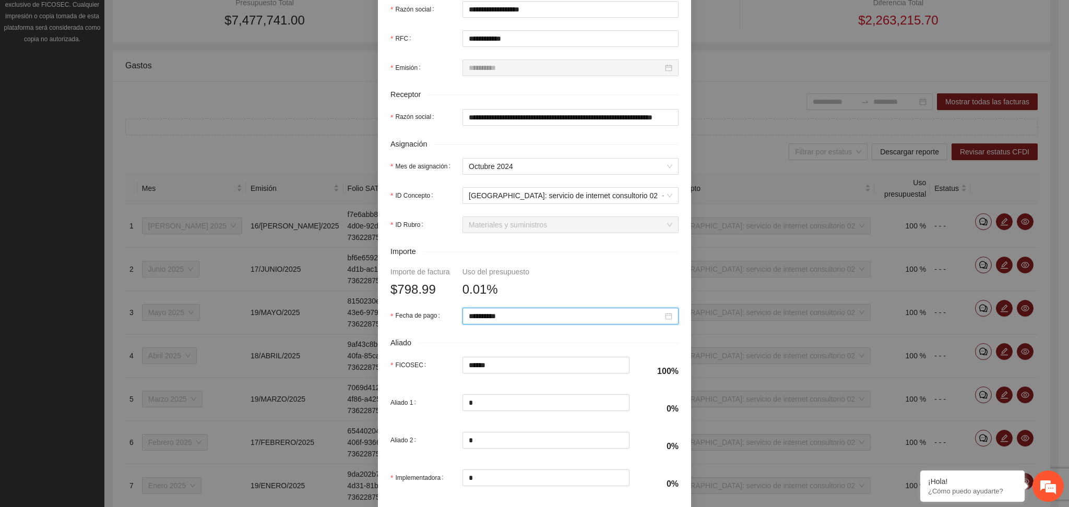
scroll to position [331, 0]
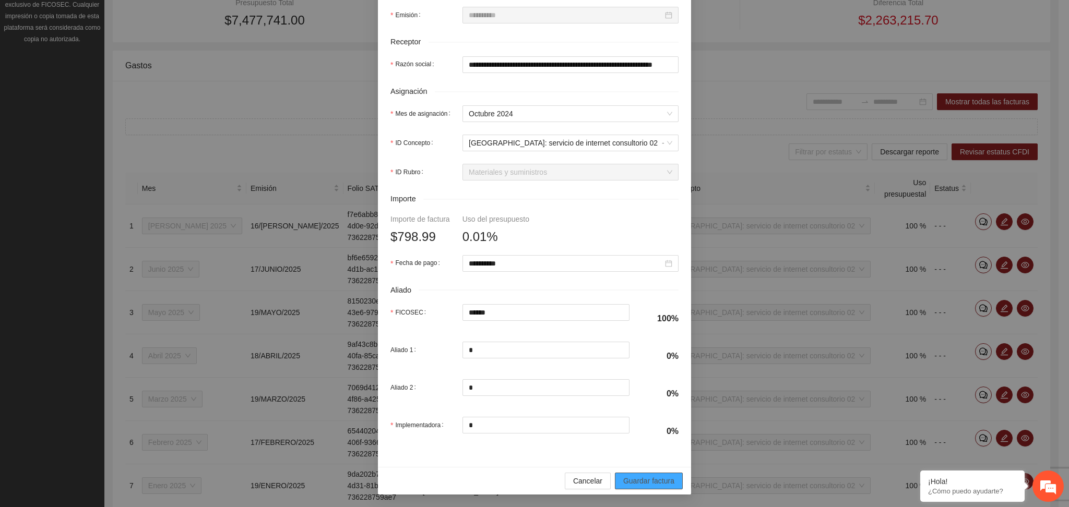
click at [646, 483] on span "Guardar factura" at bounding box center [648, 480] width 51 height 11
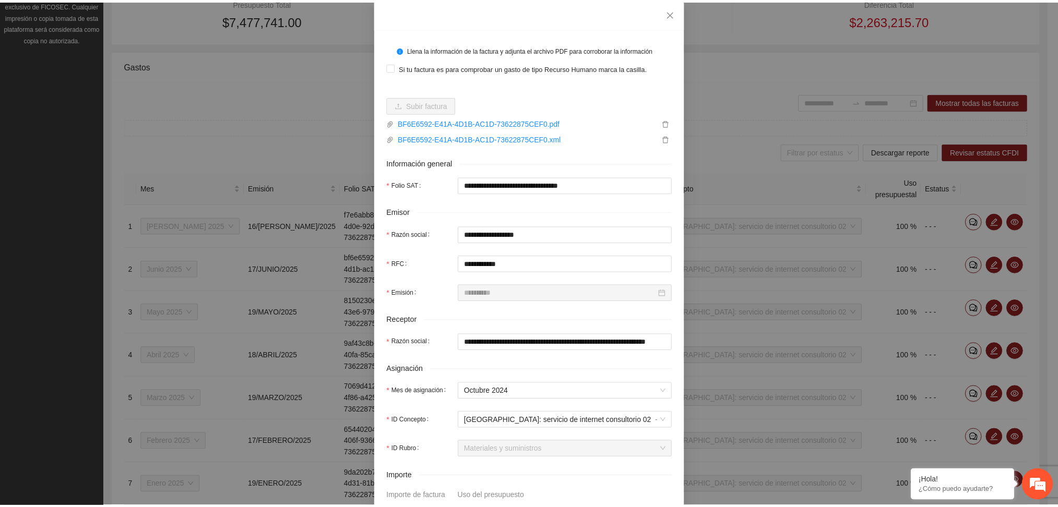
scroll to position [0, 0]
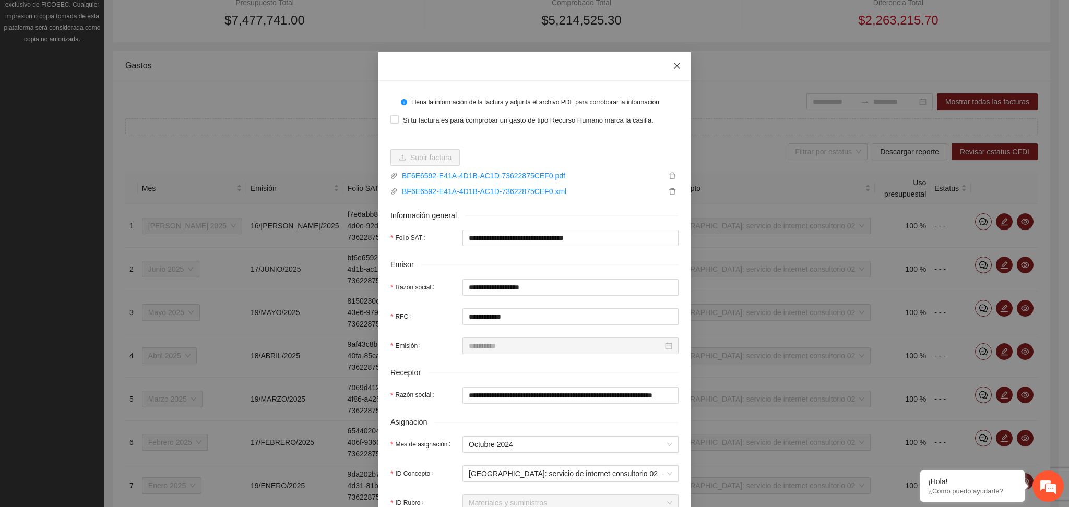
click at [673, 68] on icon "close" at bounding box center [677, 66] width 8 height 8
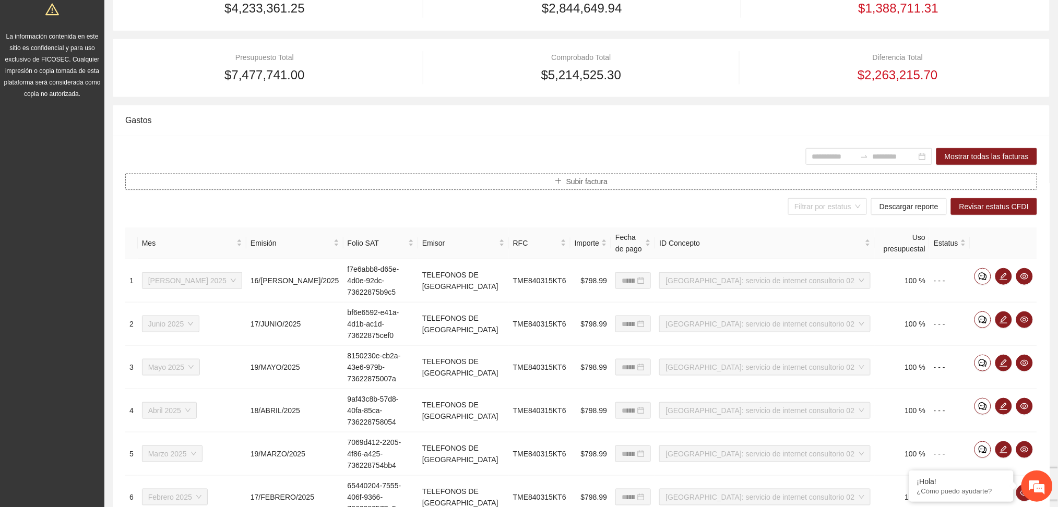
scroll to position [44, 0]
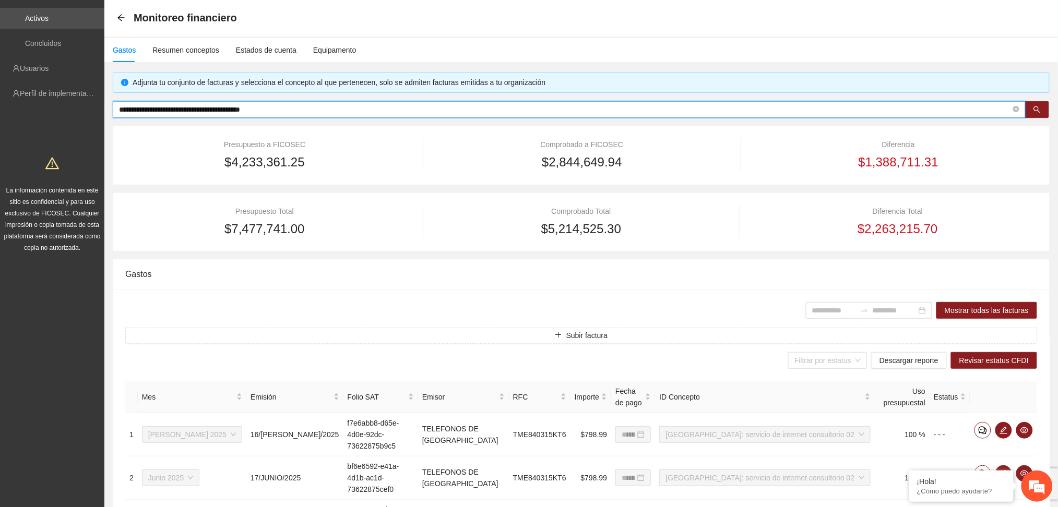
drag, startPoint x: 338, startPoint y: 111, endPoint x: 106, endPoint y: 79, distance: 233.8
click at [106, 79] on div "**********" at bounding box center [580, 462] width 953 height 781
paste input "text"
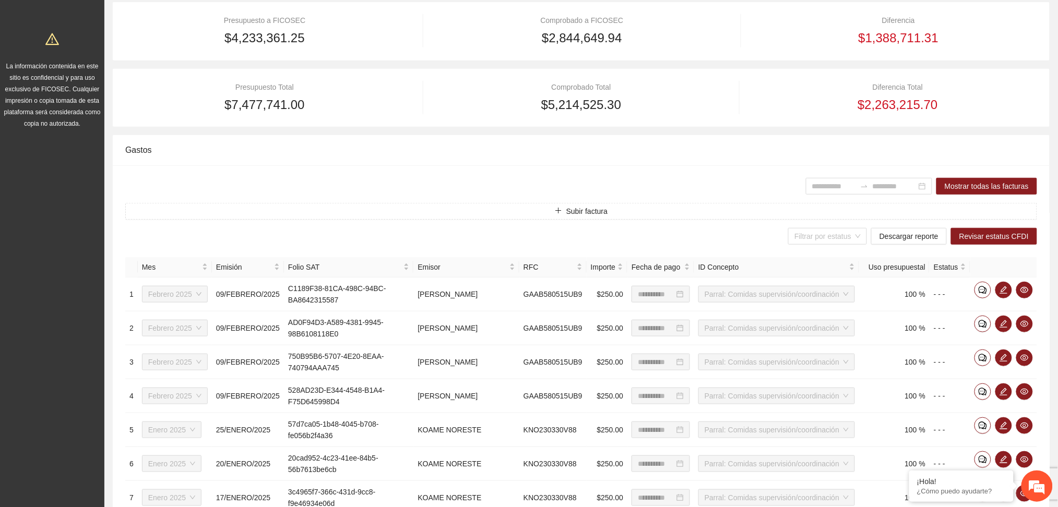
scroll to position [209, 0]
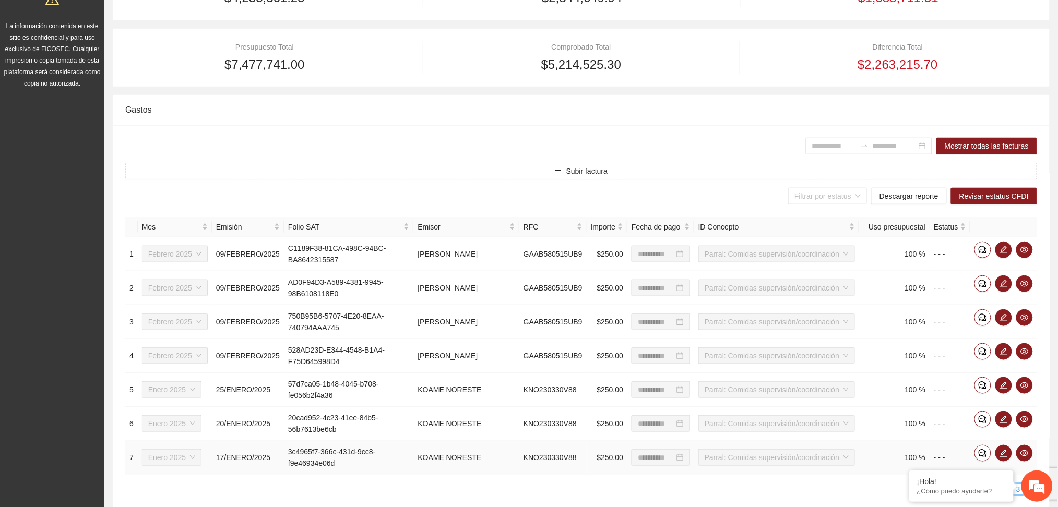
type input "**********"
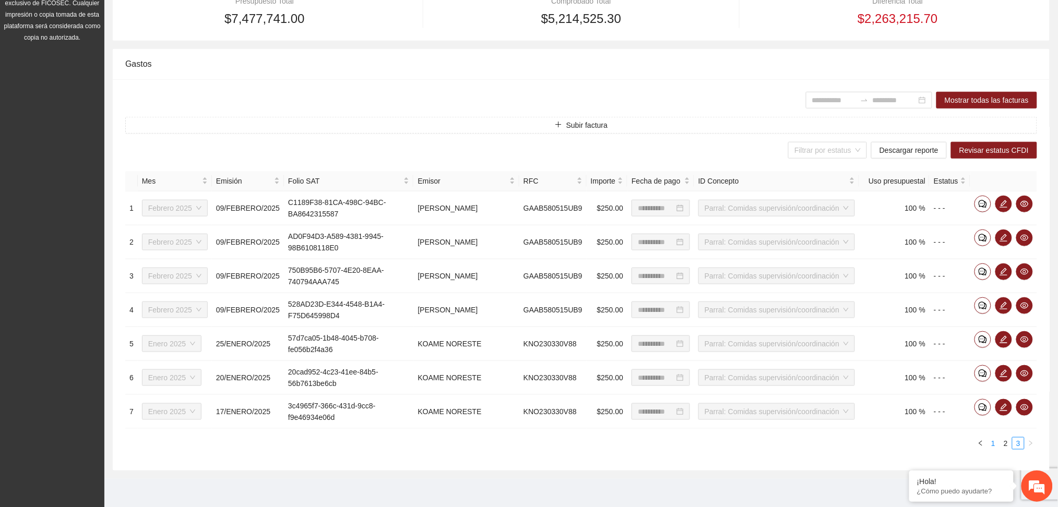
click at [990, 444] on link "1" at bounding box center [992, 443] width 11 height 11
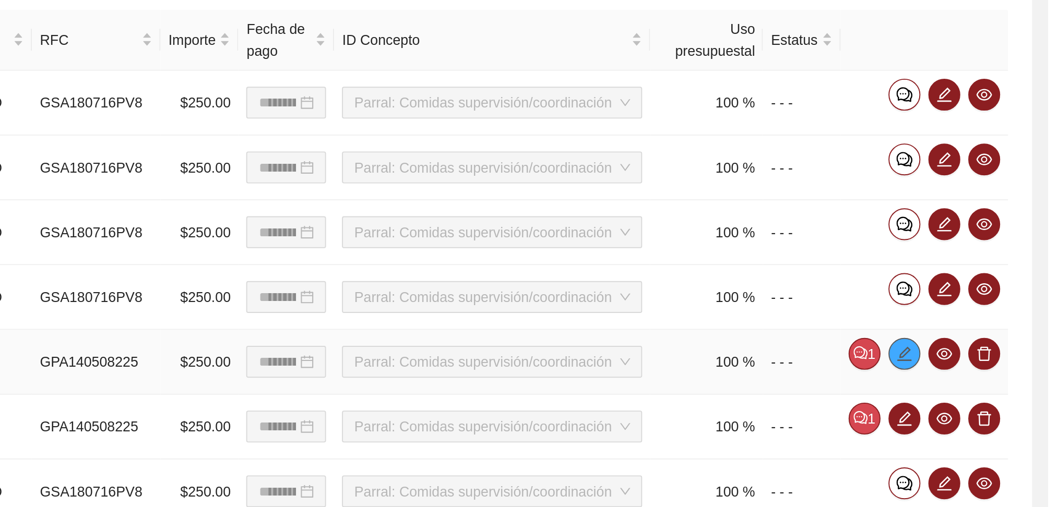
click at [983, 347] on icon "edit" at bounding box center [982, 351] width 8 height 8
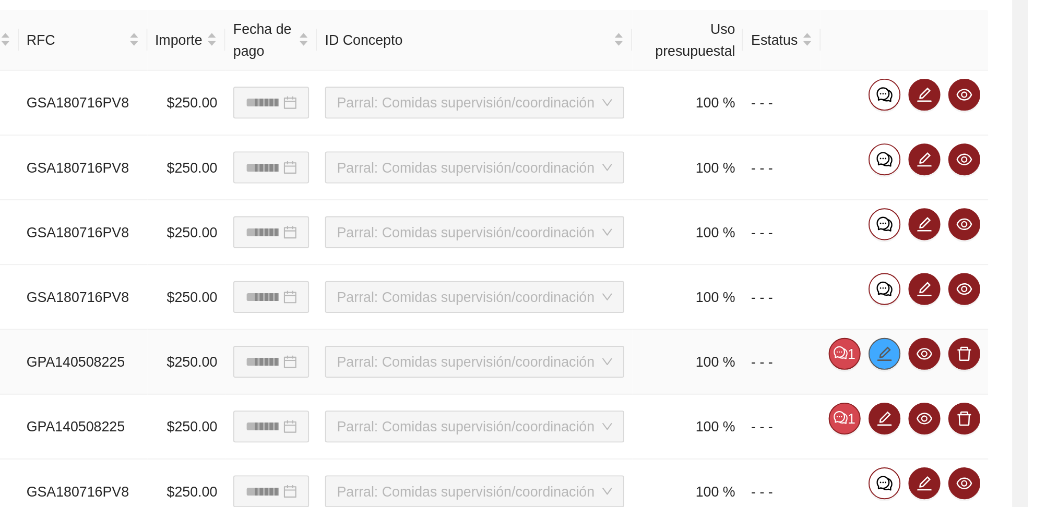
type input "**********"
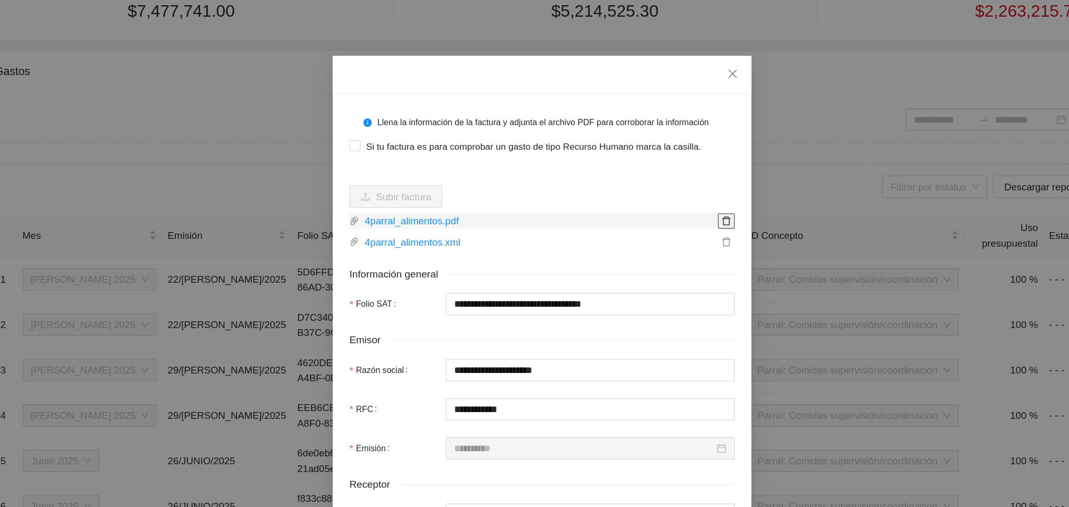
click at [669, 178] on icon "delete" at bounding box center [672, 176] width 6 height 7
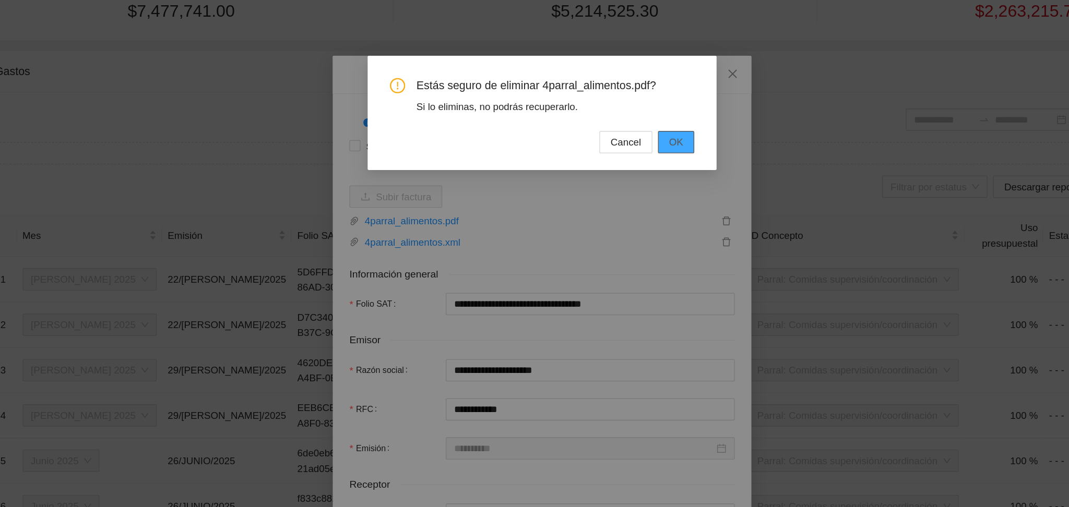
click at [635, 113] on span "OK" at bounding box center [634, 116] width 10 height 11
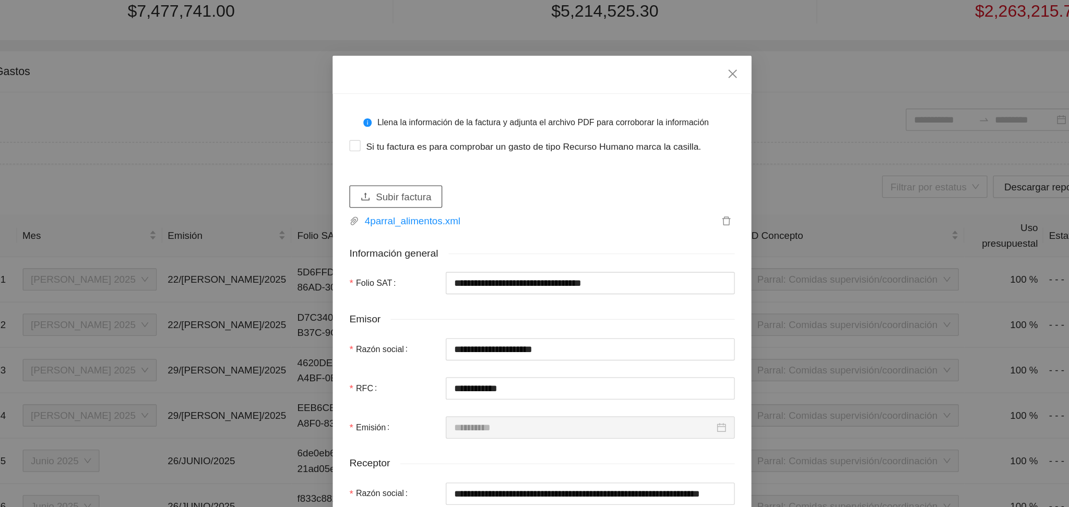
click at [421, 153] on span "Subir factura" at bounding box center [430, 157] width 41 height 11
click at [402, 160] on button "Subir factura" at bounding box center [424, 157] width 69 height 17
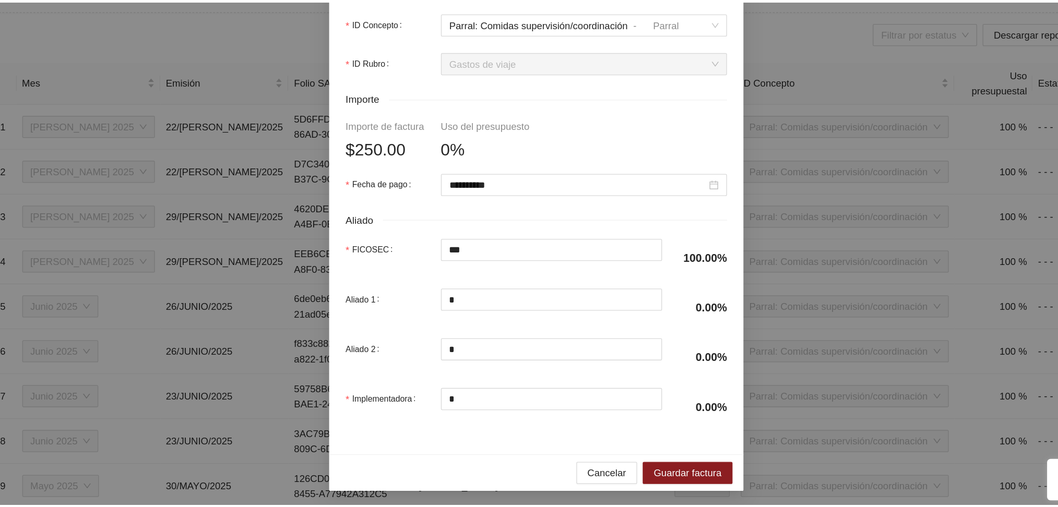
scroll to position [254, 0]
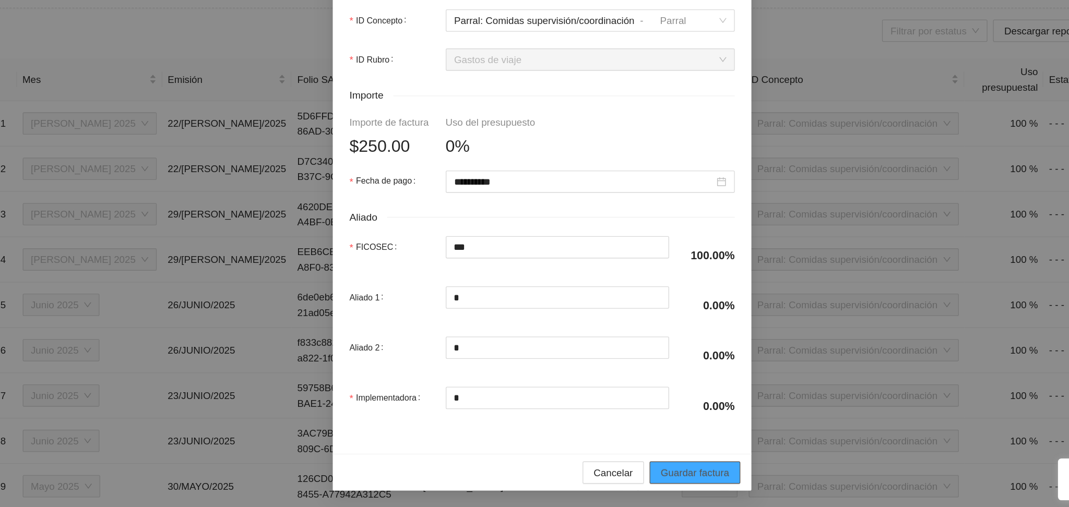
click at [630, 481] on span "Guardar factura" at bounding box center [648, 480] width 51 height 11
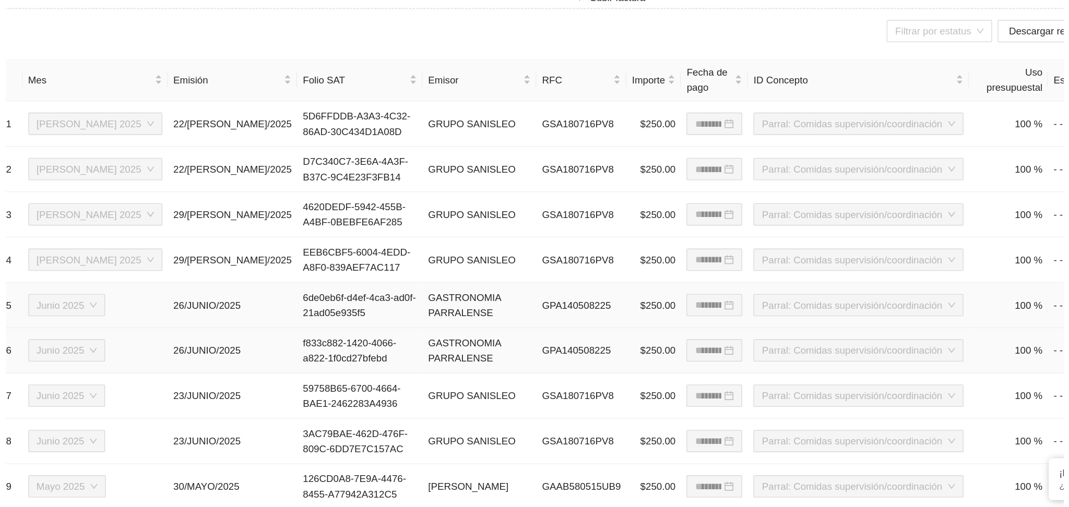
scroll to position [262, 0]
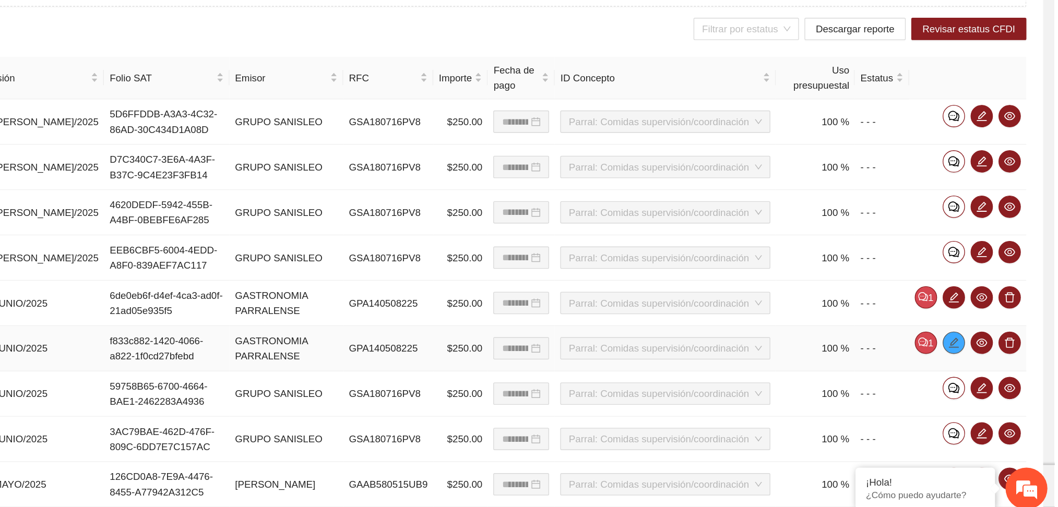
click at [985, 369] on button "button" at bounding box center [982, 377] width 17 height 17
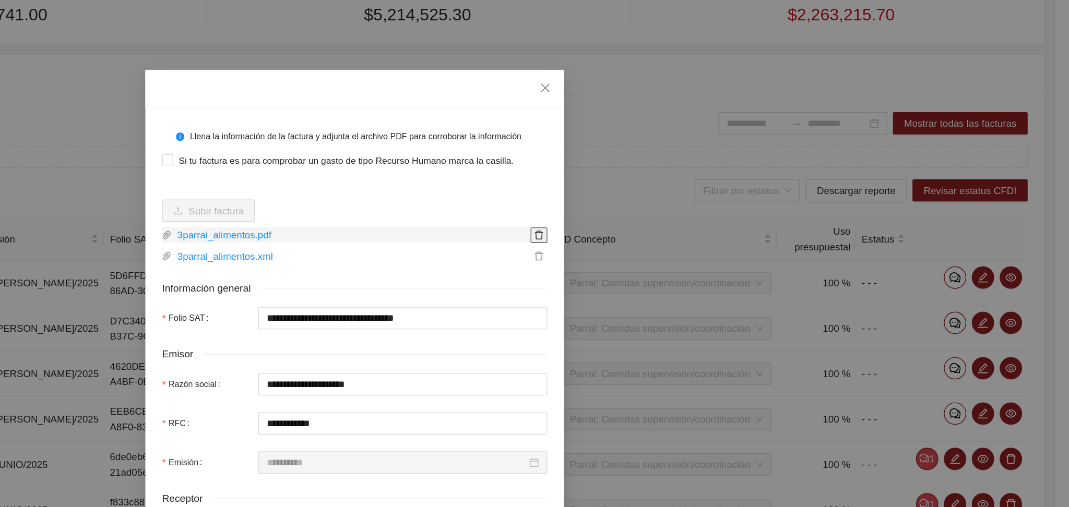
click at [669, 174] on icon "delete" at bounding box center [672, 176] width 6 height 7
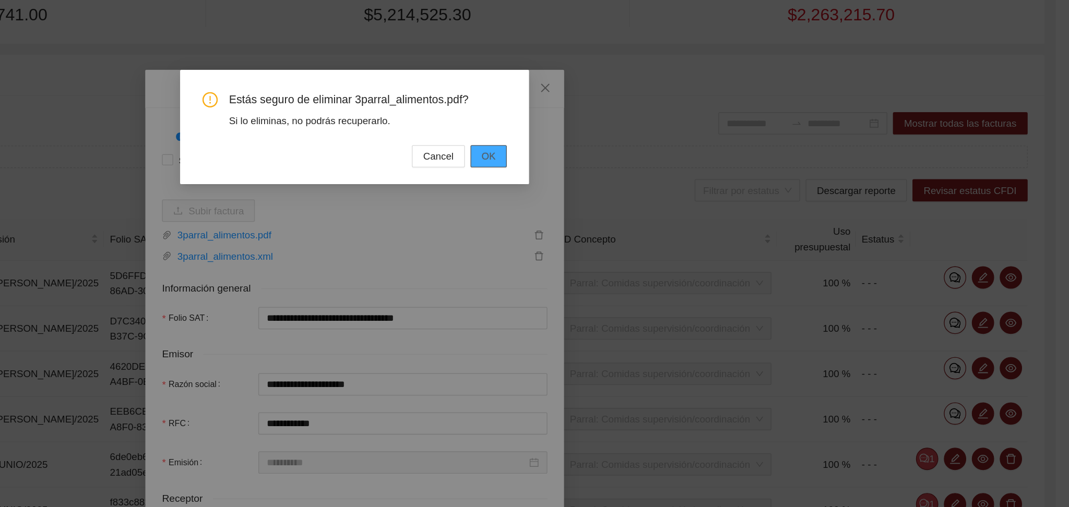
click at [639, 114] on span "OK" at bounding box center [634, 116] width 10 height 11
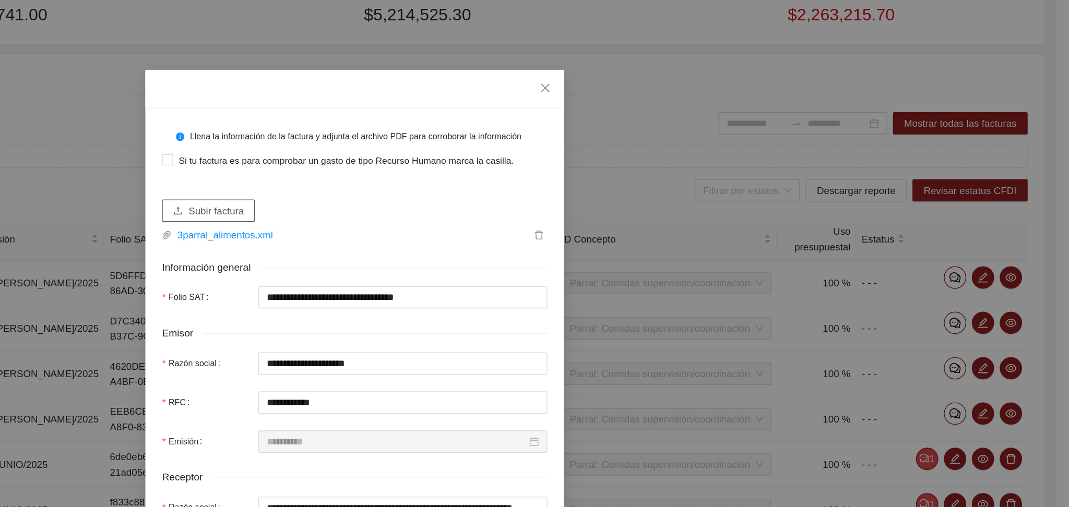
click at [416, 157] on span "Subir factura" at bounding box center [430, 157] width 41 height 11
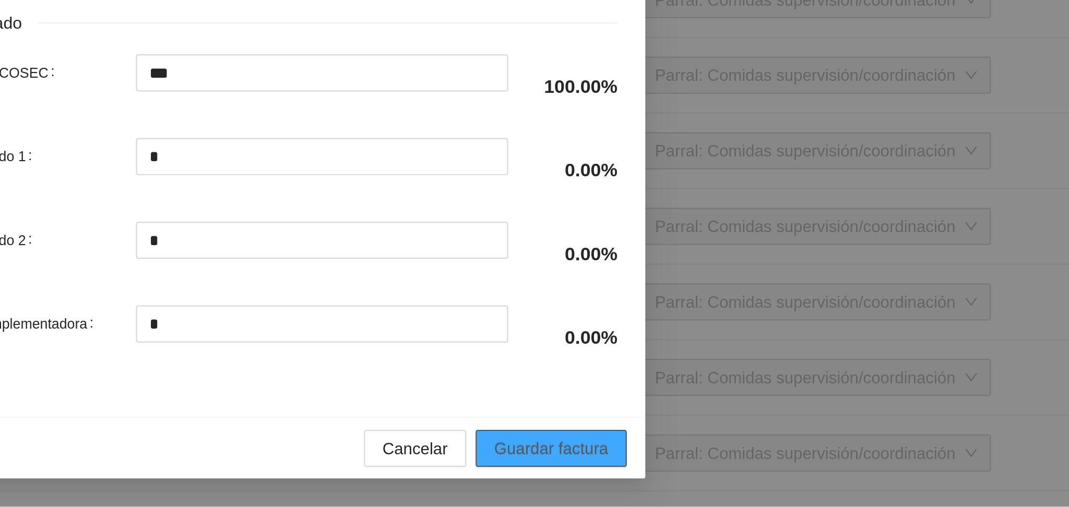
click at [640, 479] on span "Guardar factura" at bounding box center [648, 480] width 51 height 11
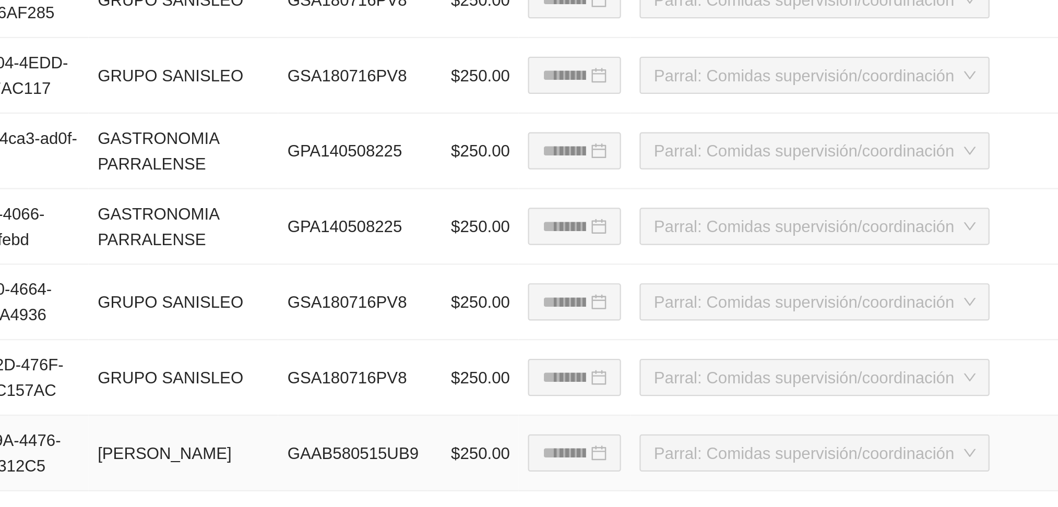
scroll to position [262, 0]
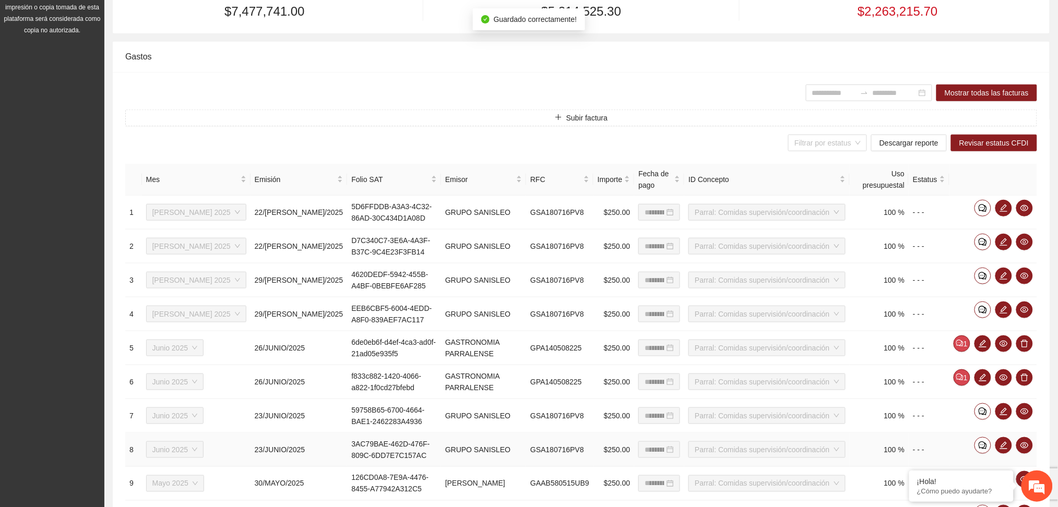
click at [532, 446] on td "GSA180716PV8" at bounding box center [559, 450] width 67 height 34
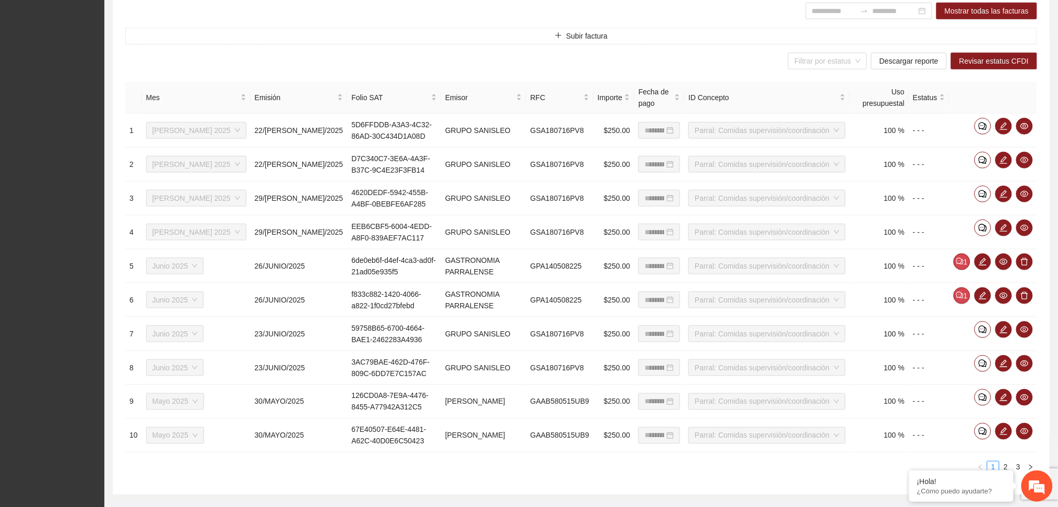
scroll to position [356, 0]
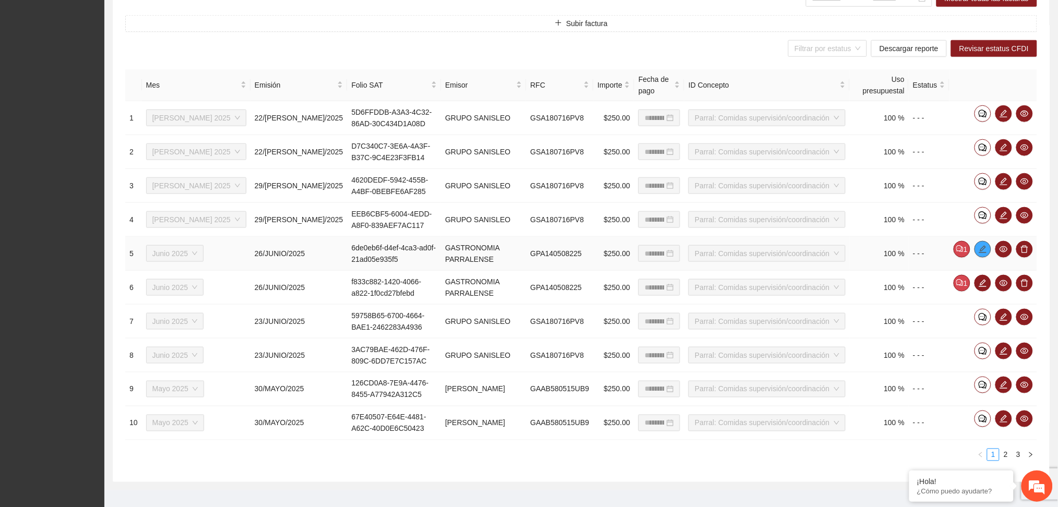
click at [982, 245] on icon "edit" at bounding box center [982, 249] width 8 height 8
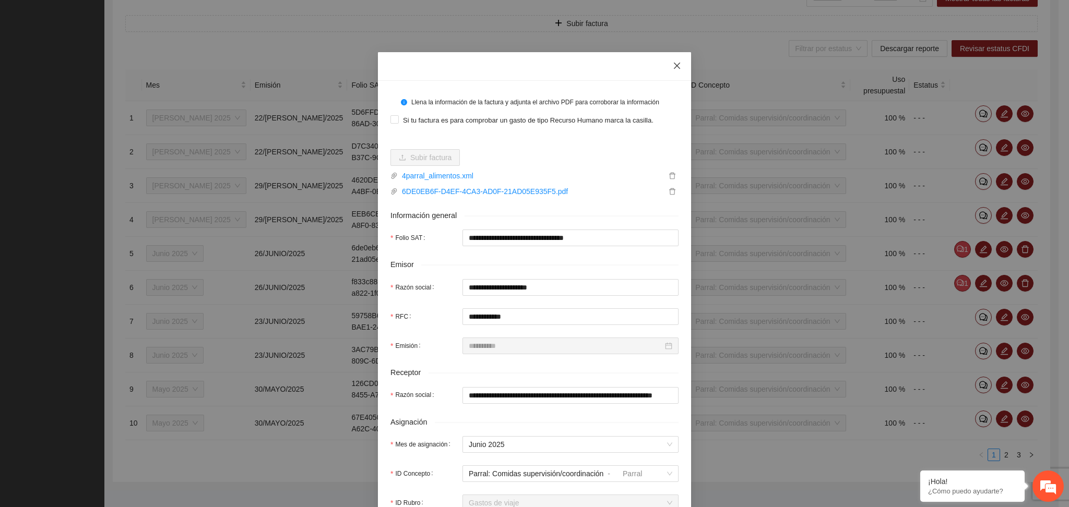
click at [673, 63] on icon "close" at bounding box center [677, 66] width 8 height 8
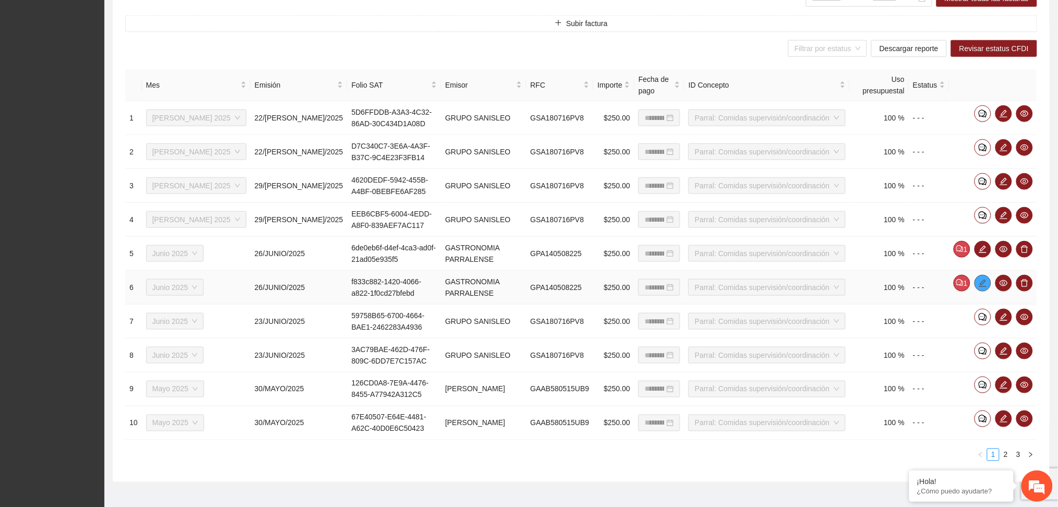
click at [979, 279] on icon "edit" at bounding box center [982, 283] width 8 height 8
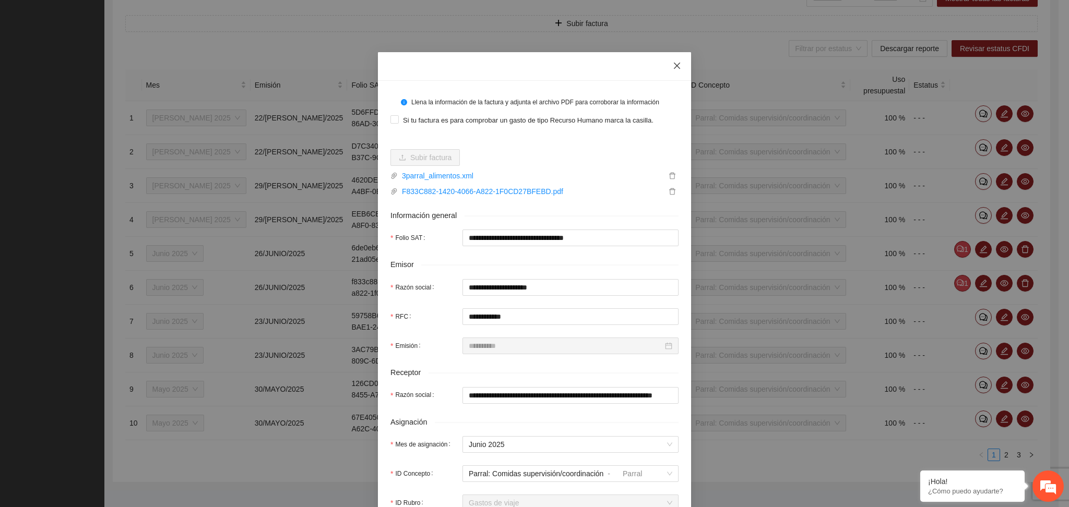
click at [677, 63] on span "Close" at bounding box center [677, 66] width 28 height 28
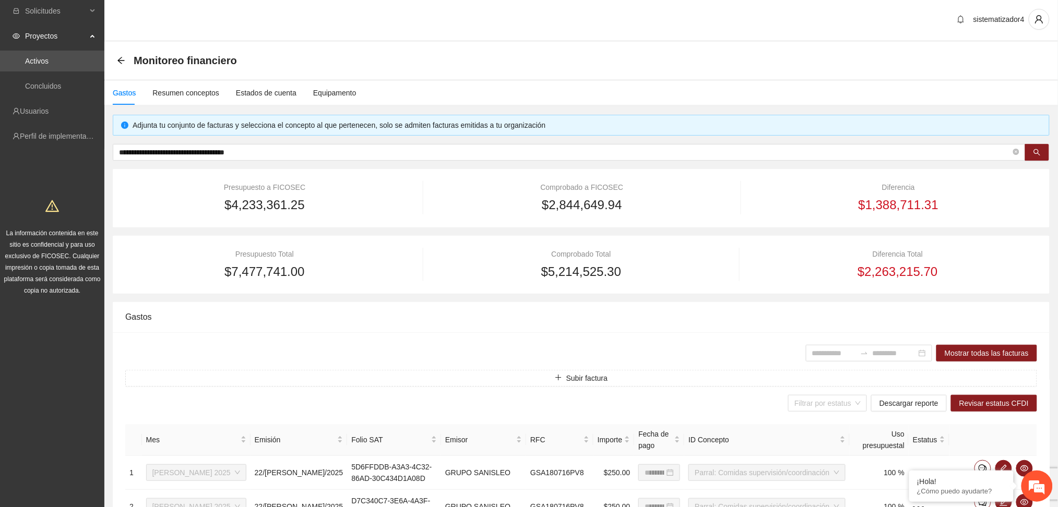
scroll to position [0, 0]
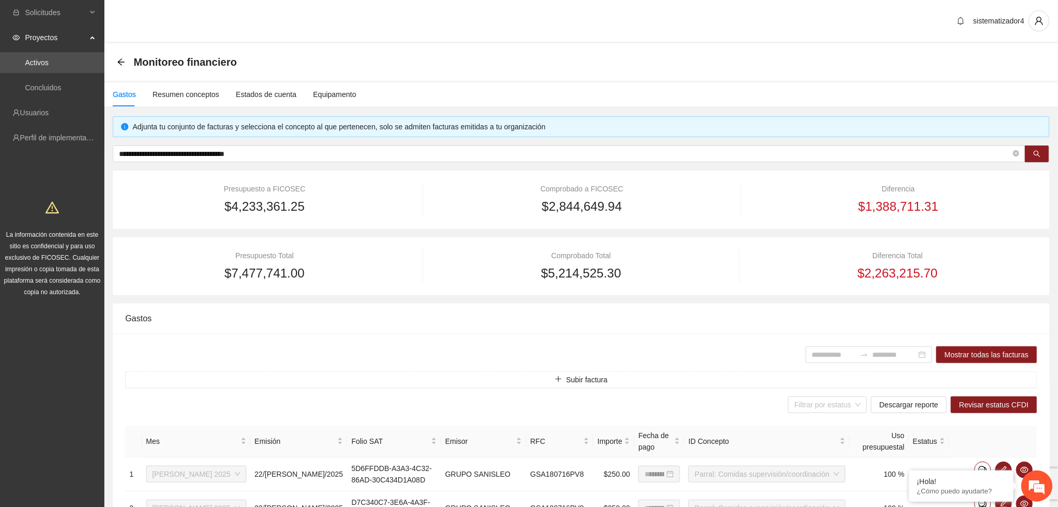
click at [120, 95] on div "Gastos" at bounding box center [124, 94] width 23 height 11
click at [201, 97] on div "Resumen conceptos" at bounding box center [185, 94] width 67 height 11
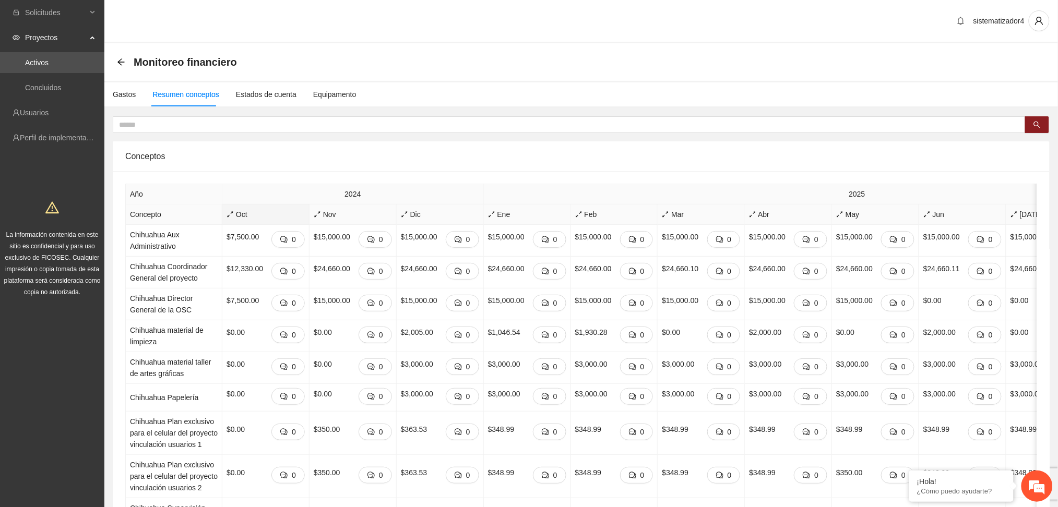
click at [241, 217] on span "Oct" at bounding box center [265, 214] width 78 height 11
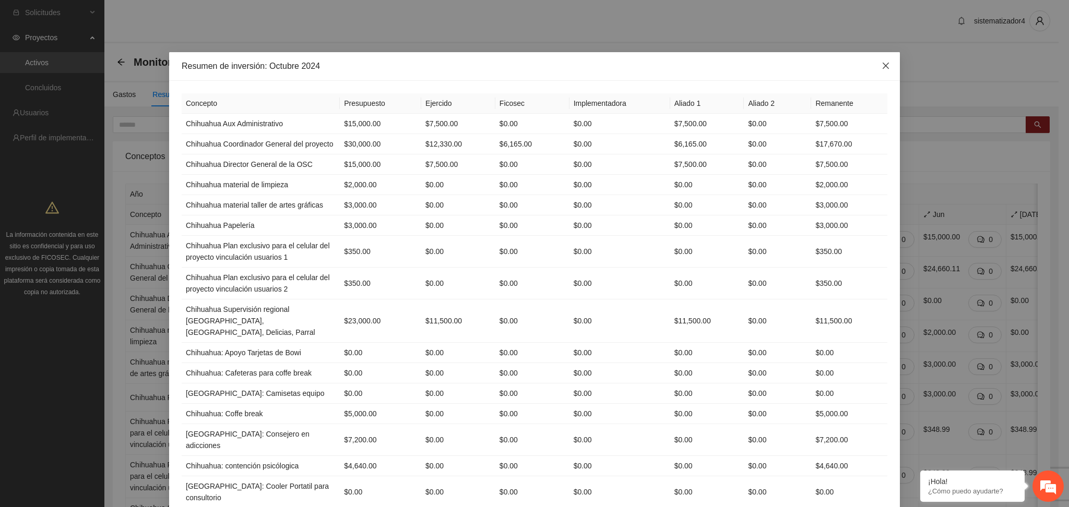
click at [882, 67] on icon "close" at bounding box center [885, 66] width 8 height 8
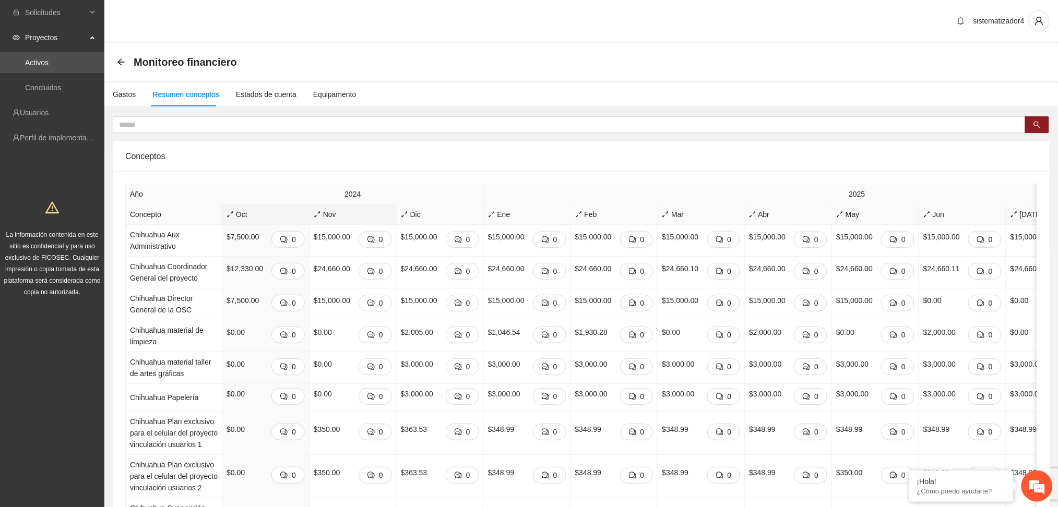
click at [329, 216] on span "Nov" at bounding box center [353, 214] width 78 height 11
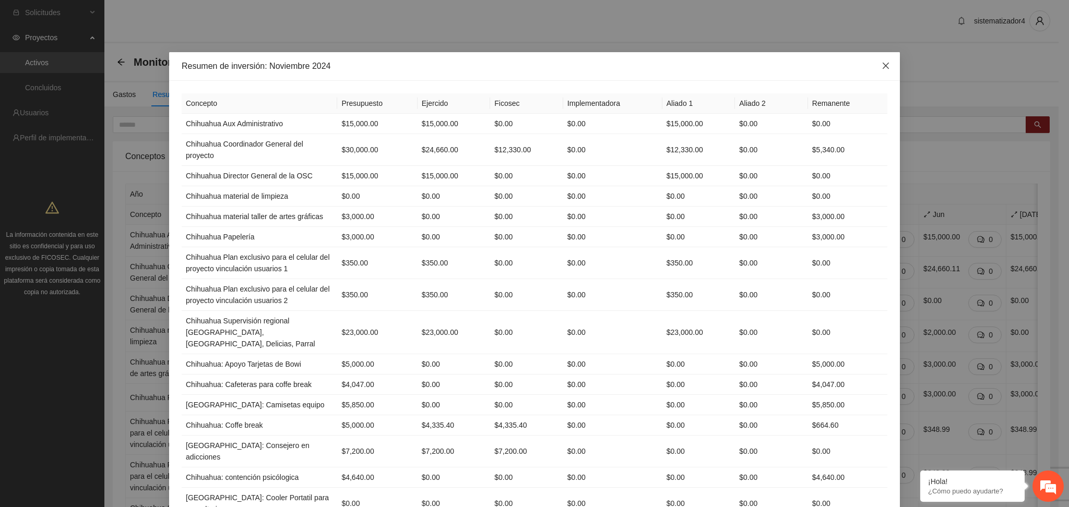
click at [882, 67] on icon "close" at bounding box center [885, 66] width 8 height 8
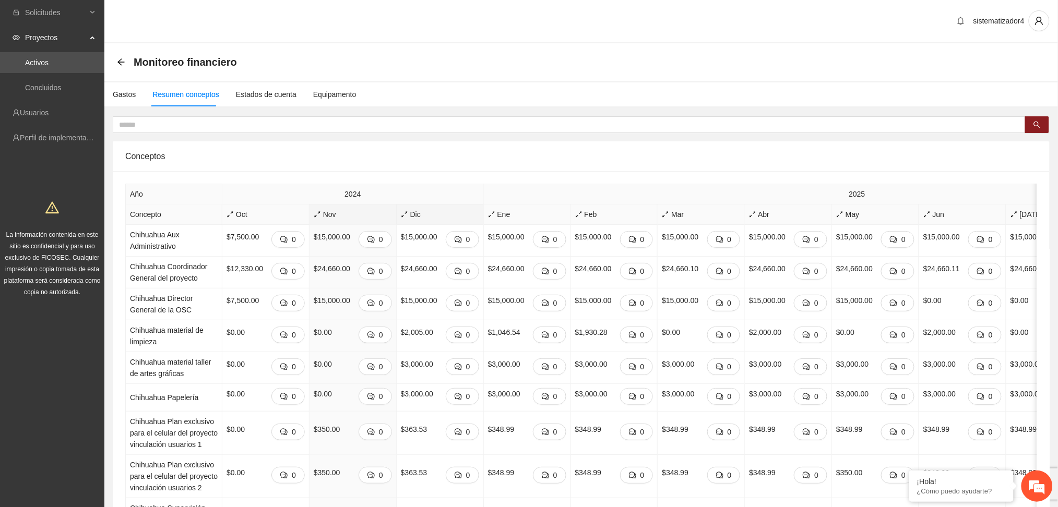
click at [411, 220] on div "Dic" at bounding box center [440, 214] width 78 height 11
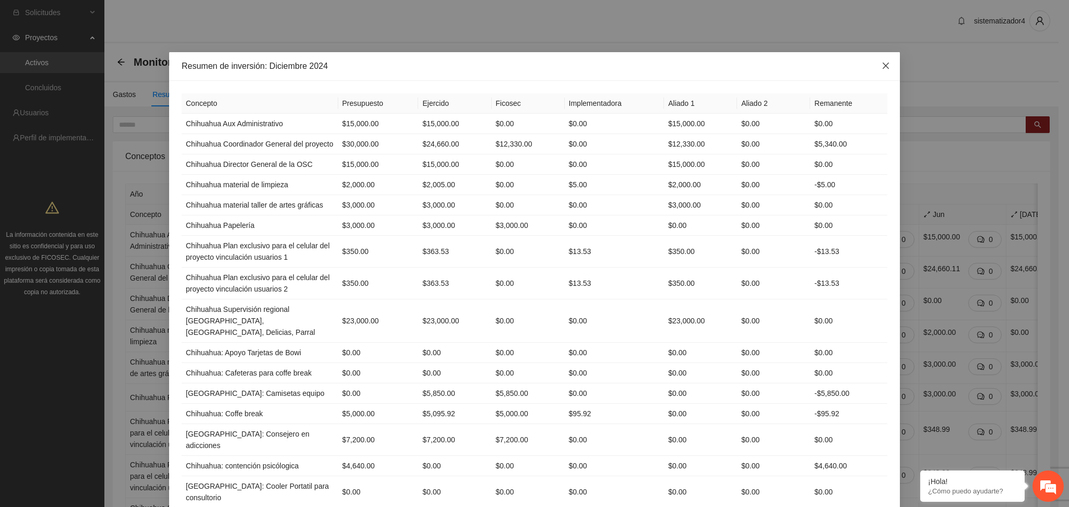
click at [882, 66] on icon "close" at bounding box center [885, 66] width 6 height 6
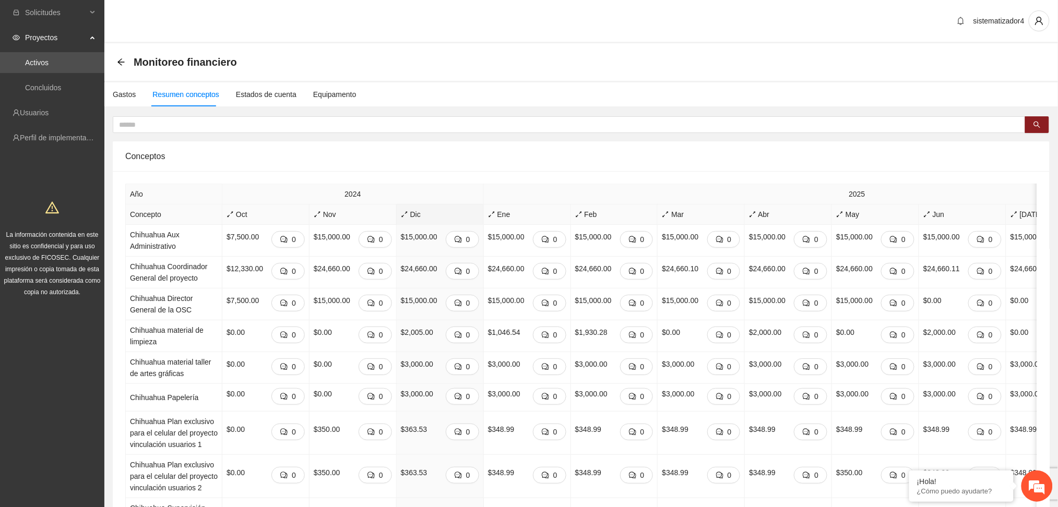
click at [409, 215] on span "Dic" at bounding box center [440, 214] width 78 height 11
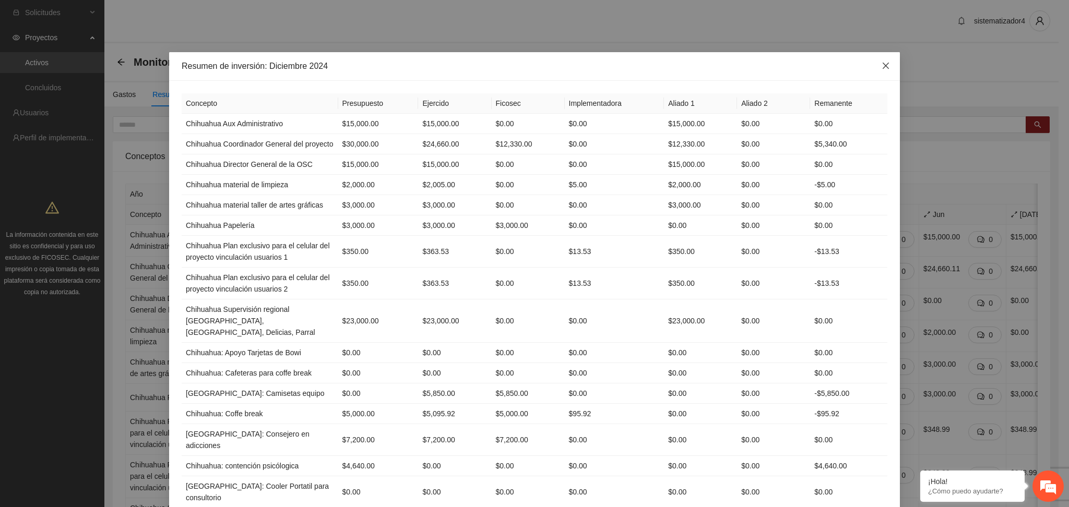
click at [882, 66] on icon "close" at bounding box center [885, 66] width 8 height 8
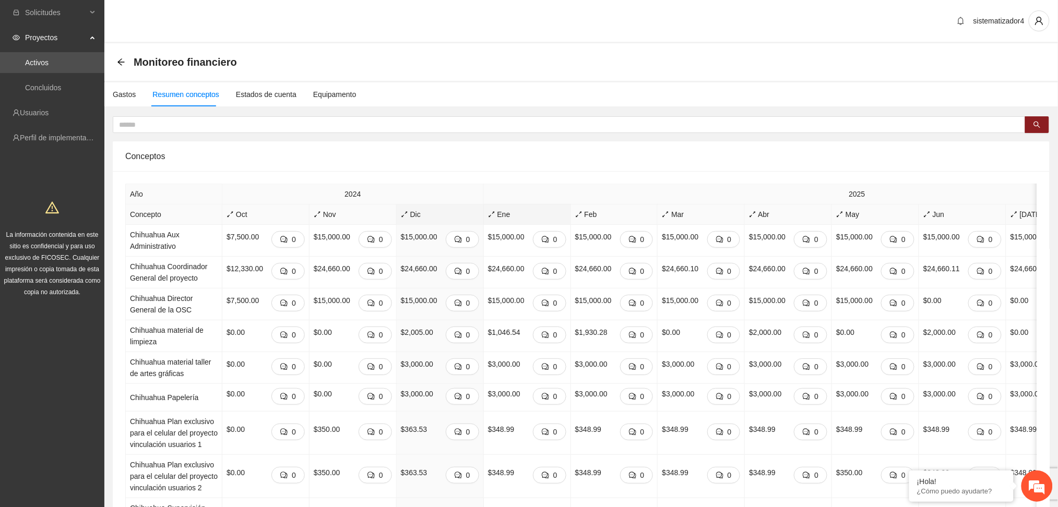
click at [500, 215] on span "Ene" at bounding box center [527, 214] width 78 height 11
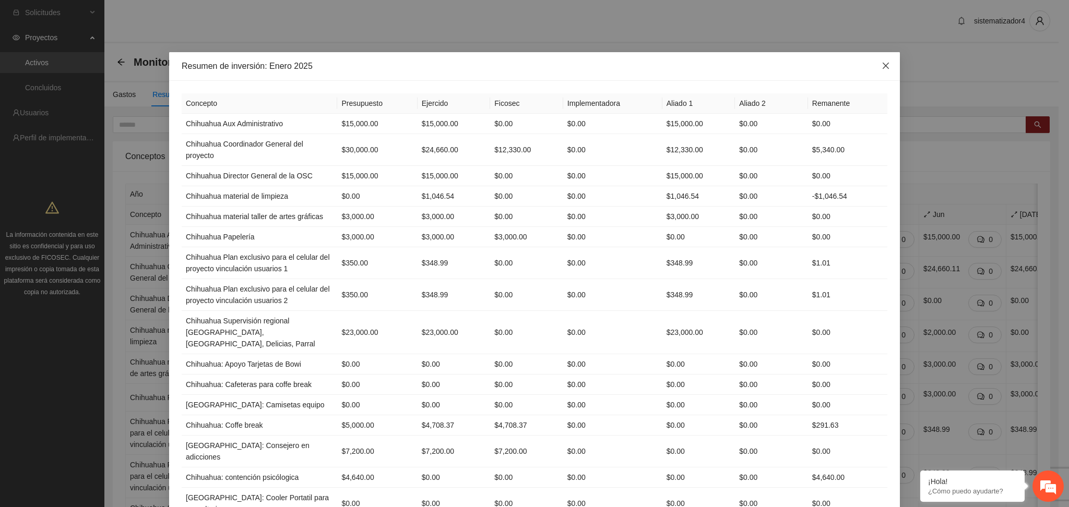
click at [882, 67] on icon "close" at bounding box center [885, 66] width 8 height 8
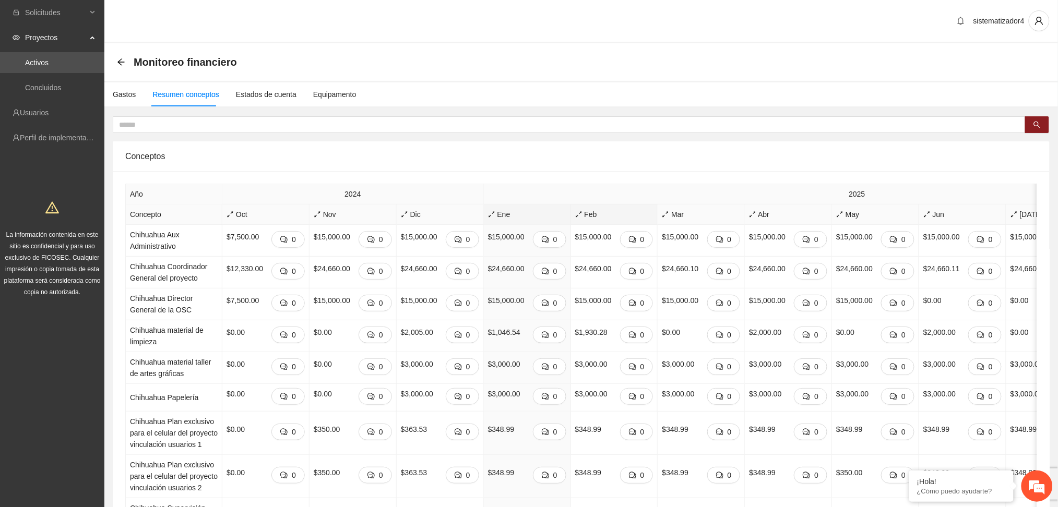
click at [583, 217] on span "Feb" at bounding box center [614, 214] width 78 height 11
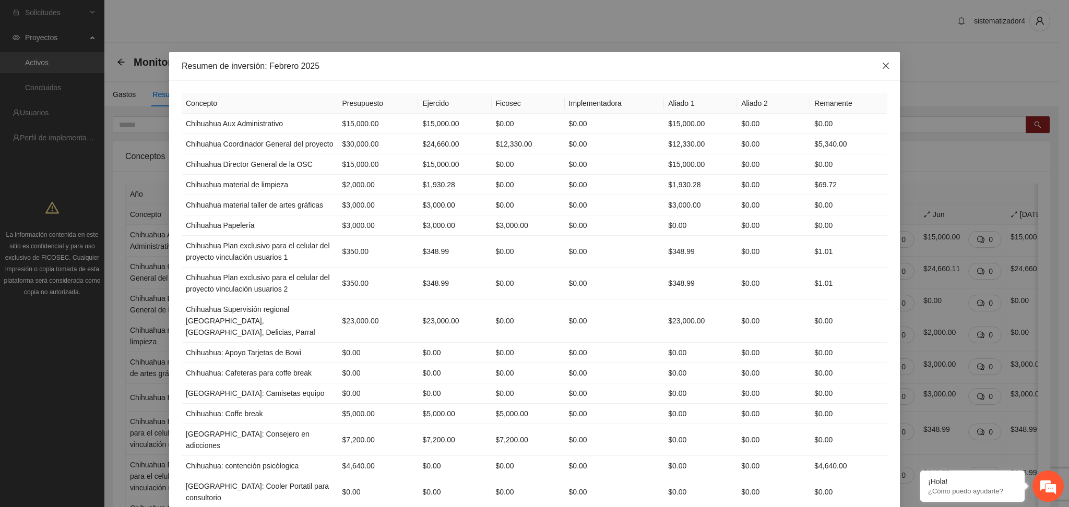
click at [882, 69] on icon "close" at bounding box center [885, 66] width 6 height 6
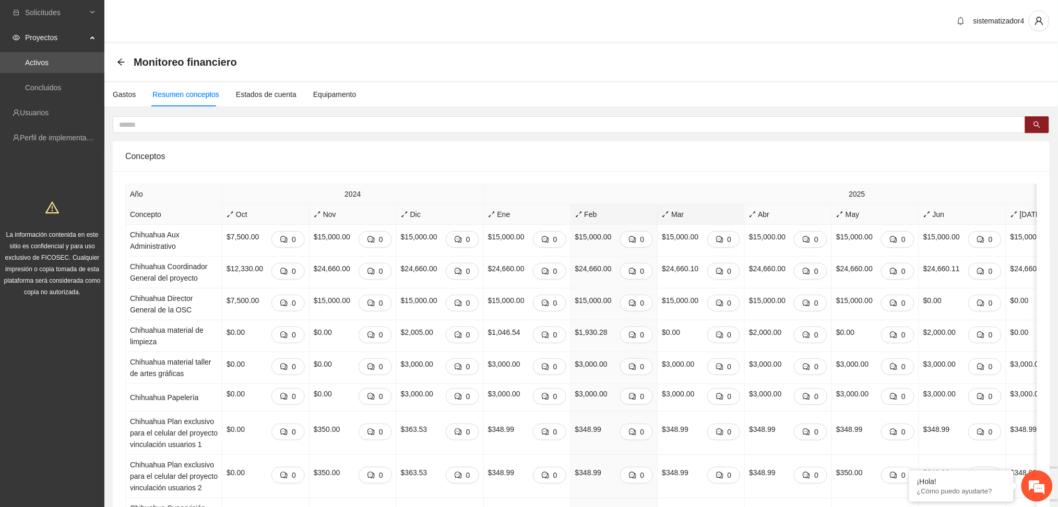
click at [662, 217] on icon "arrows-alt" at bounding box center [665, 214] width 7 height 7
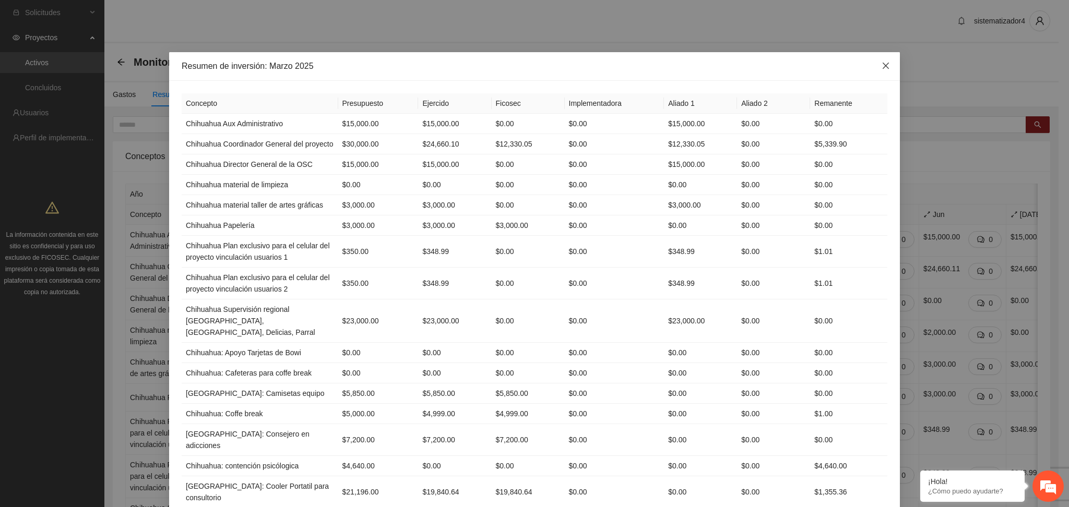
click at [881, 67] on icon "close" at bounding box center [885, 66] width 8 height 8
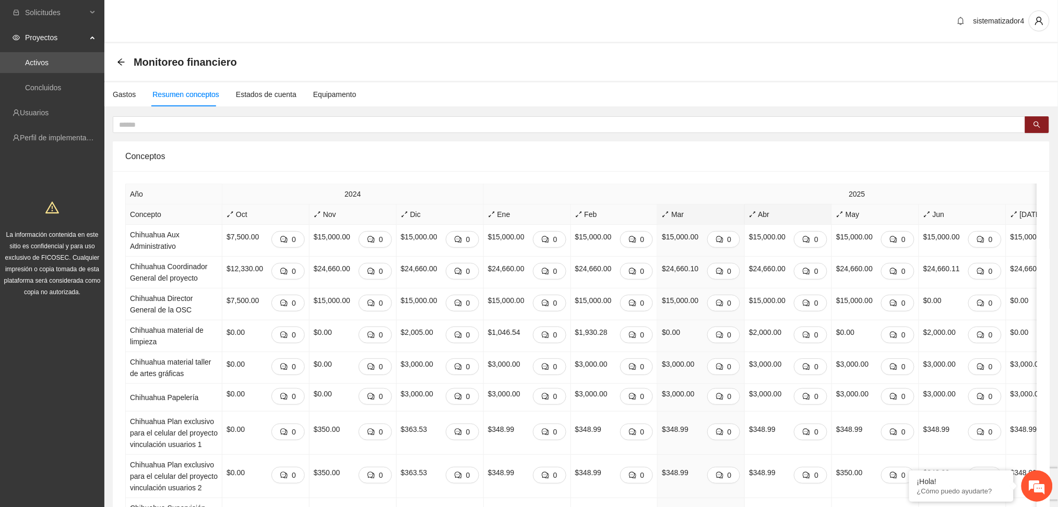
click at [749, 216] on span "Abr" at bounding box center [788, 214] width 78 height 11
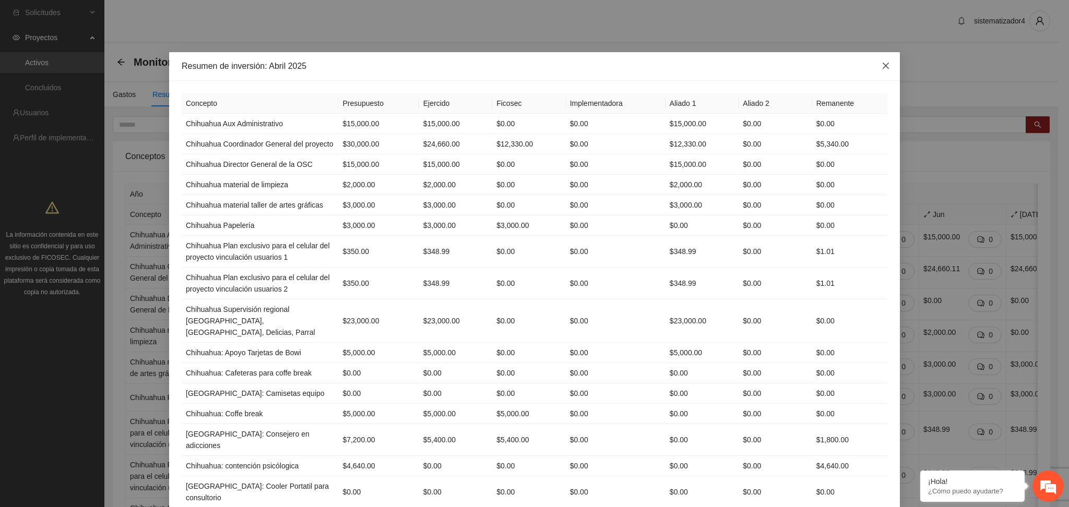
click at [874, 67] on span "Close" at bounding box center [885, 66] width 28 height 28
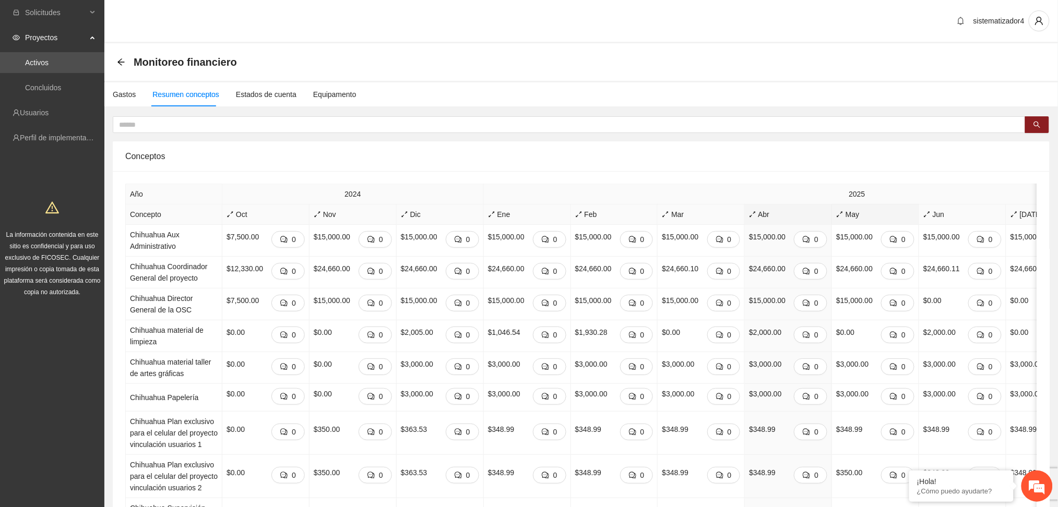
click at [836, 213] on span "May" at bounding box center [875, 214] width 78 height 11
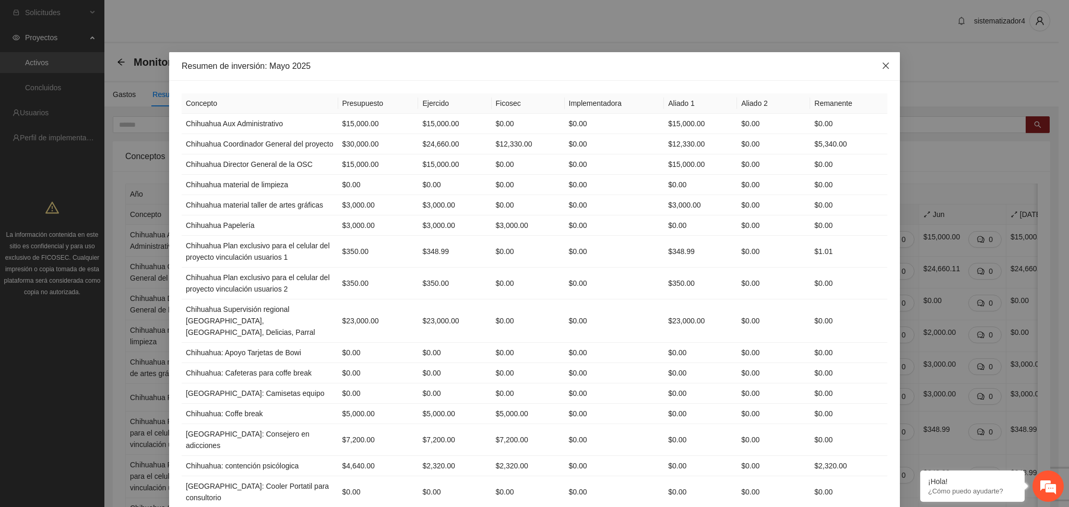
click at [881, 65] on icon "close" at bounding box center [885, 66] width 8 height 8
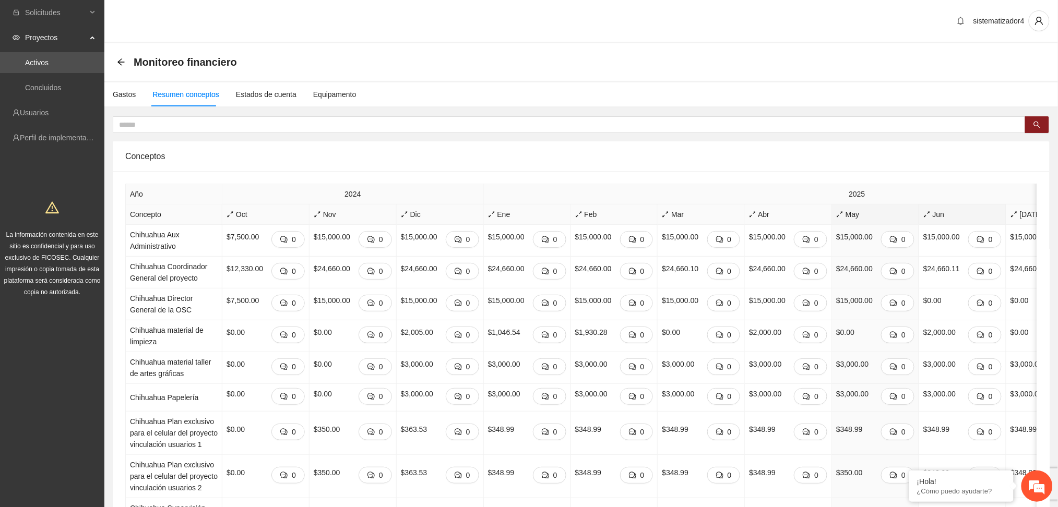
click at [923, 215] on span "Jun" at bounding box center [962, 214] width 78 height 11
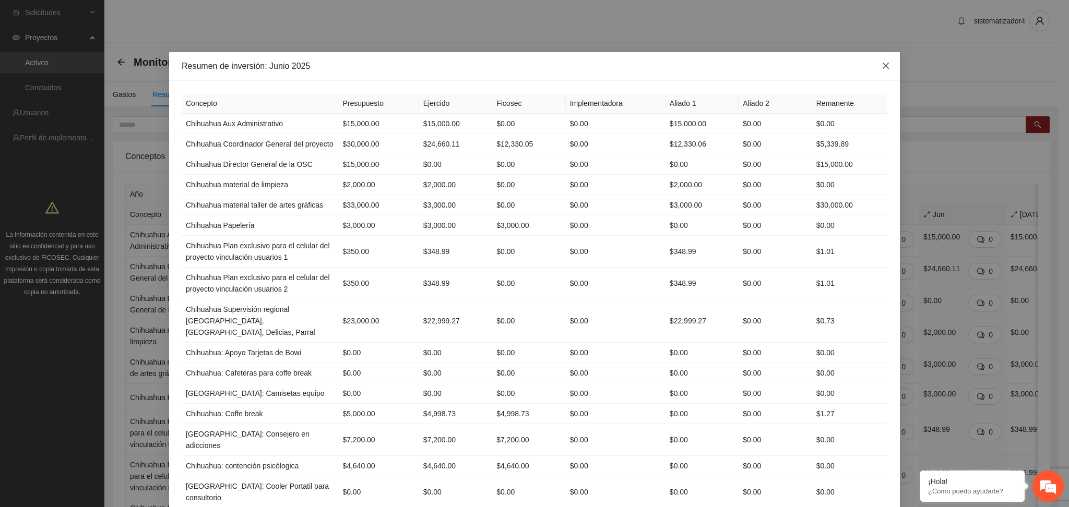
click at [875, 68] on span "Close" at bounding box center [885, 66] width 28 height 28
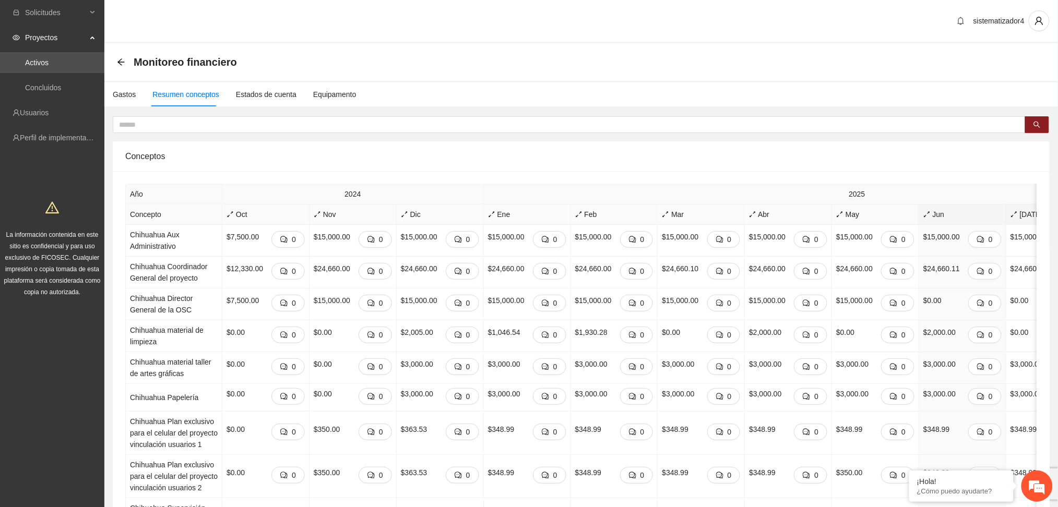
click at [1010, 215] on span "[DATE]" at bounding box center [1049, 214] width 78 height 11
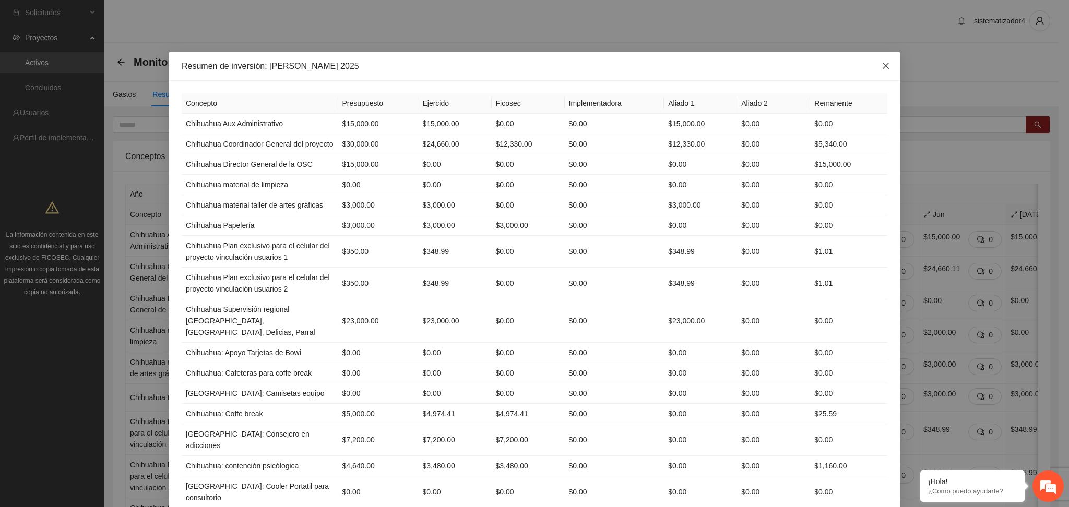
click at [882, 69] on icon "close" at bounding box center [885, 66] width 8 height 8
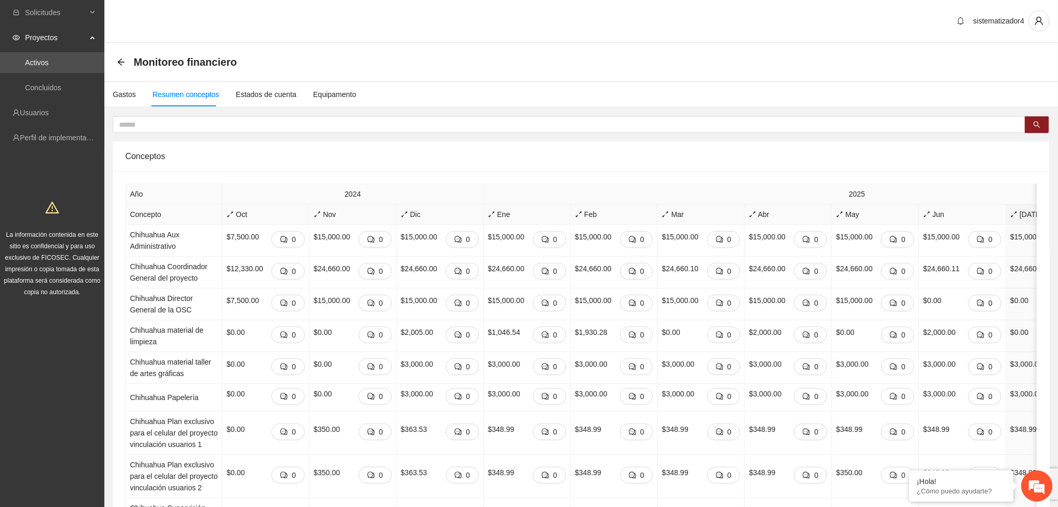
click at [572, 61] on div "Monitoreo financiero" at bounding box center [581, 62] width 928 height 21
